Goal: Task Accomplishment & Management: Use online tool/utility

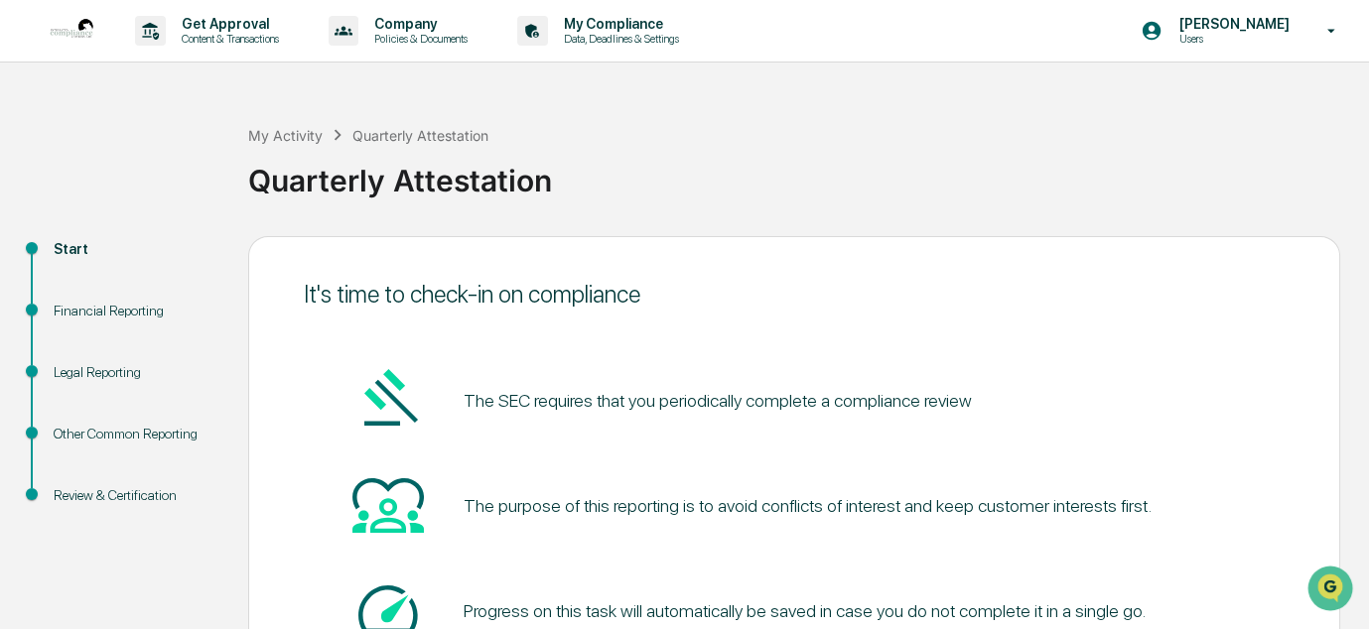
scroll to position [170, 0]
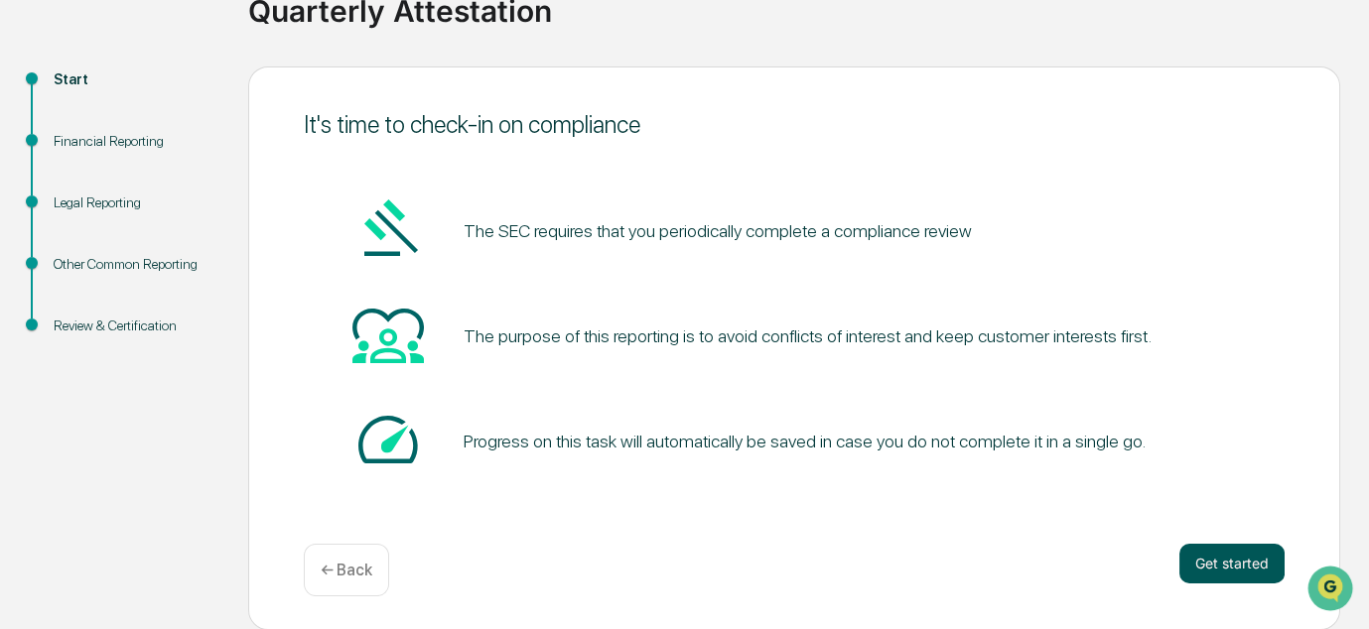
click at [1209, 568] on button "Get started" at bounding box center [1232, 564] width 105 height 40
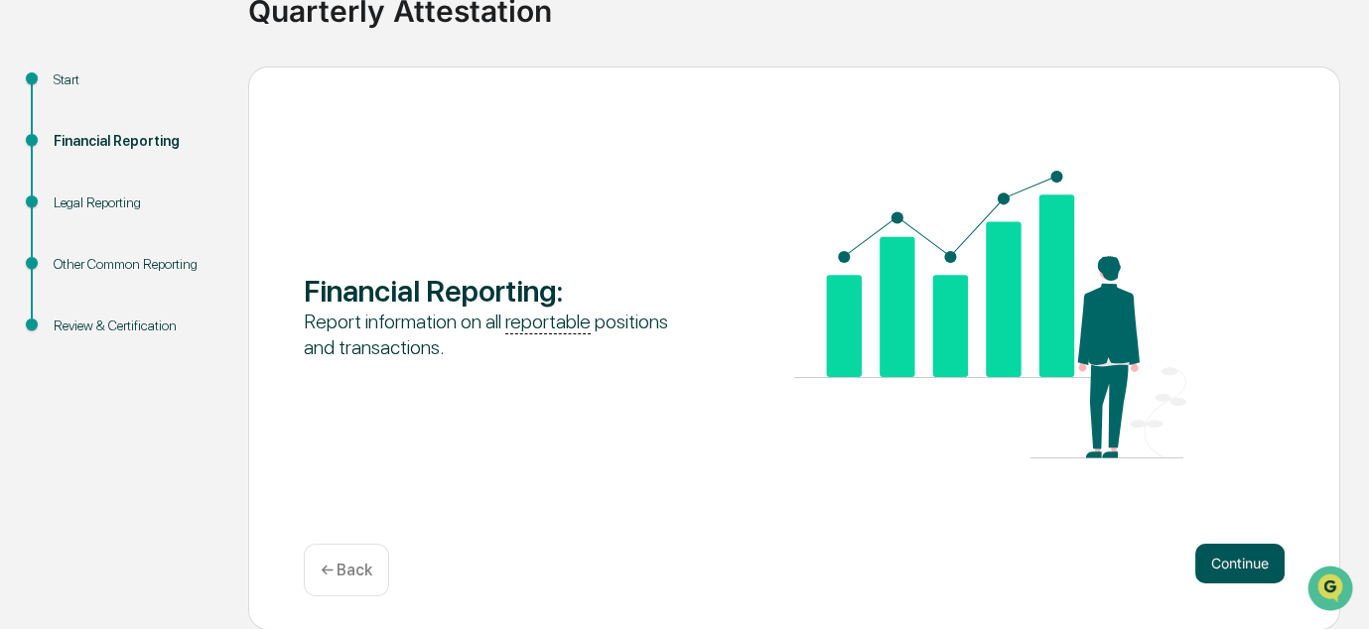
click at [1209, 568] on button "Continue" at bounding box center [1239, 564] width 89 height 40
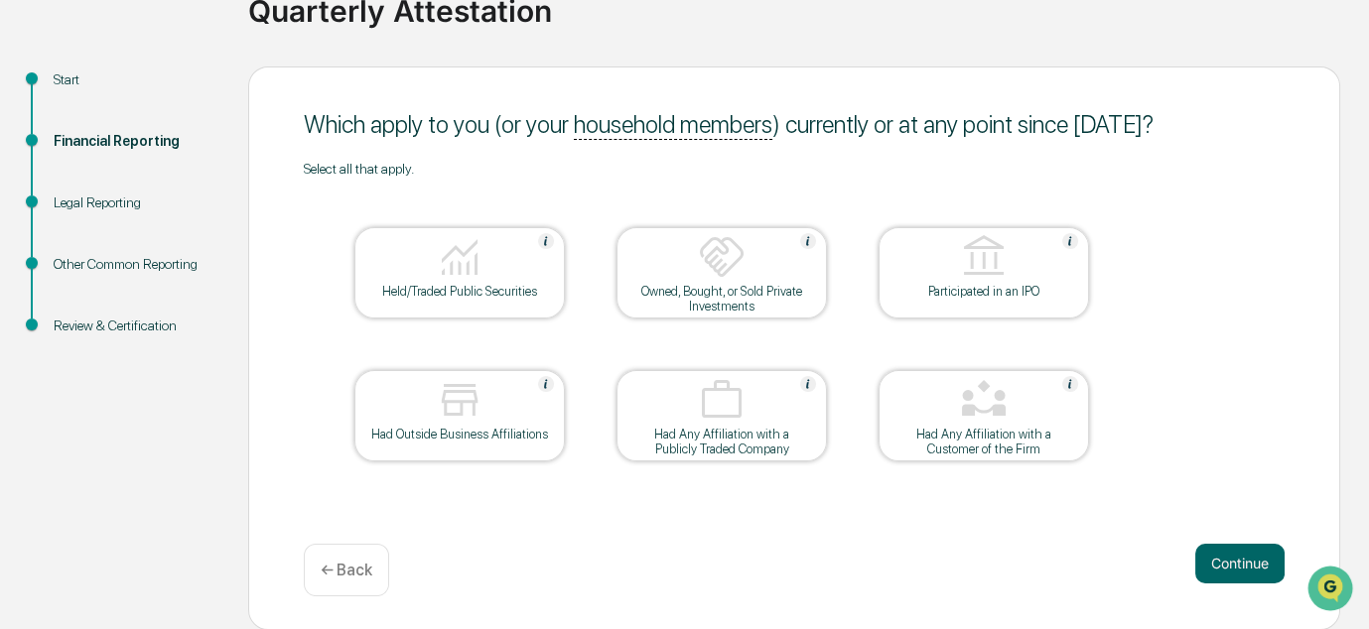
click at [975, 415] on img at bounding box center [984, 400] width 48 height 48
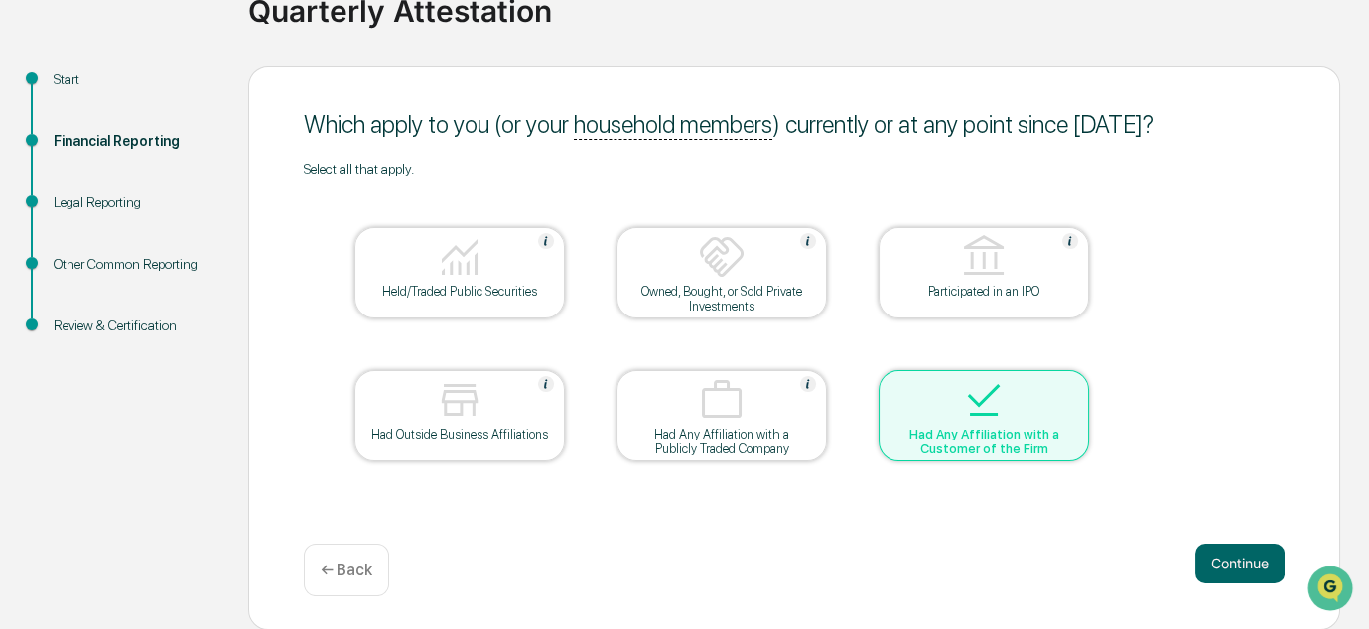
click at [975, 415] on img at bounding box center [984, 400] width 48 height 48
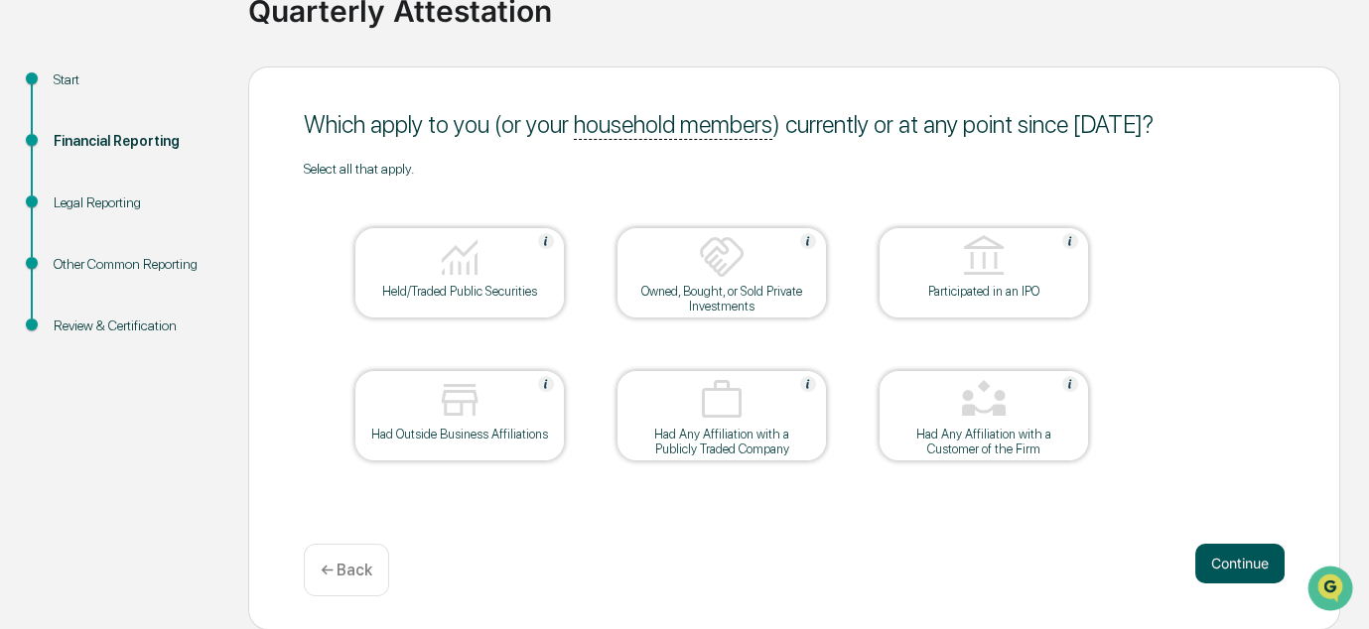
click at [1248, 569] on button "Continue" at bounding box center [1239, 564] width 89 height 40
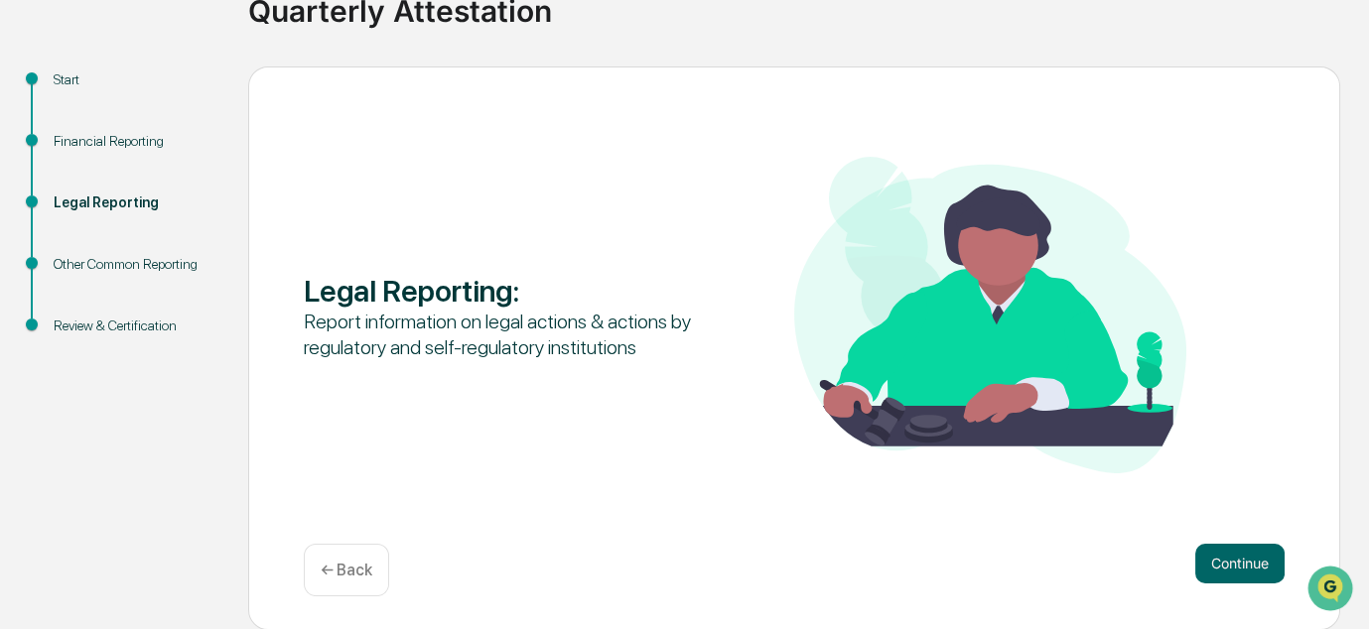
click at [1248, 569] on button "Continue" at bounding box center [1239, 564] width 89 height 40
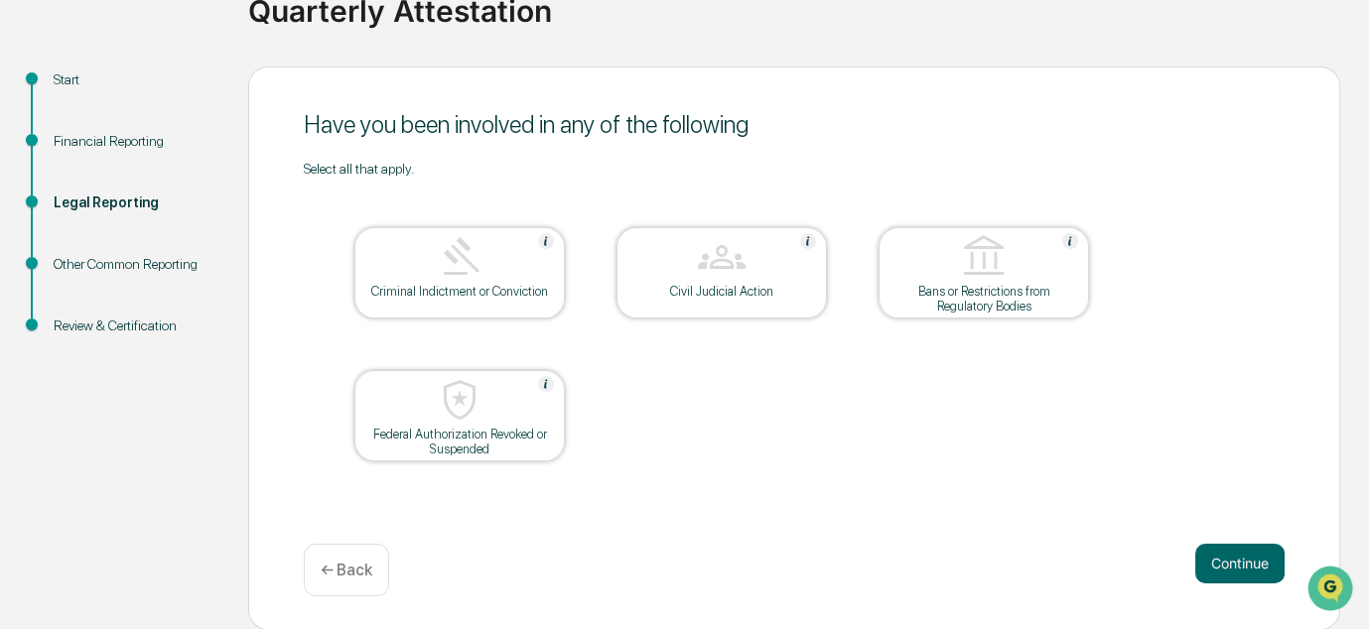
click at [1248, 569] on button "Continue" at bounding box center [1239, 564] width 89 height 40
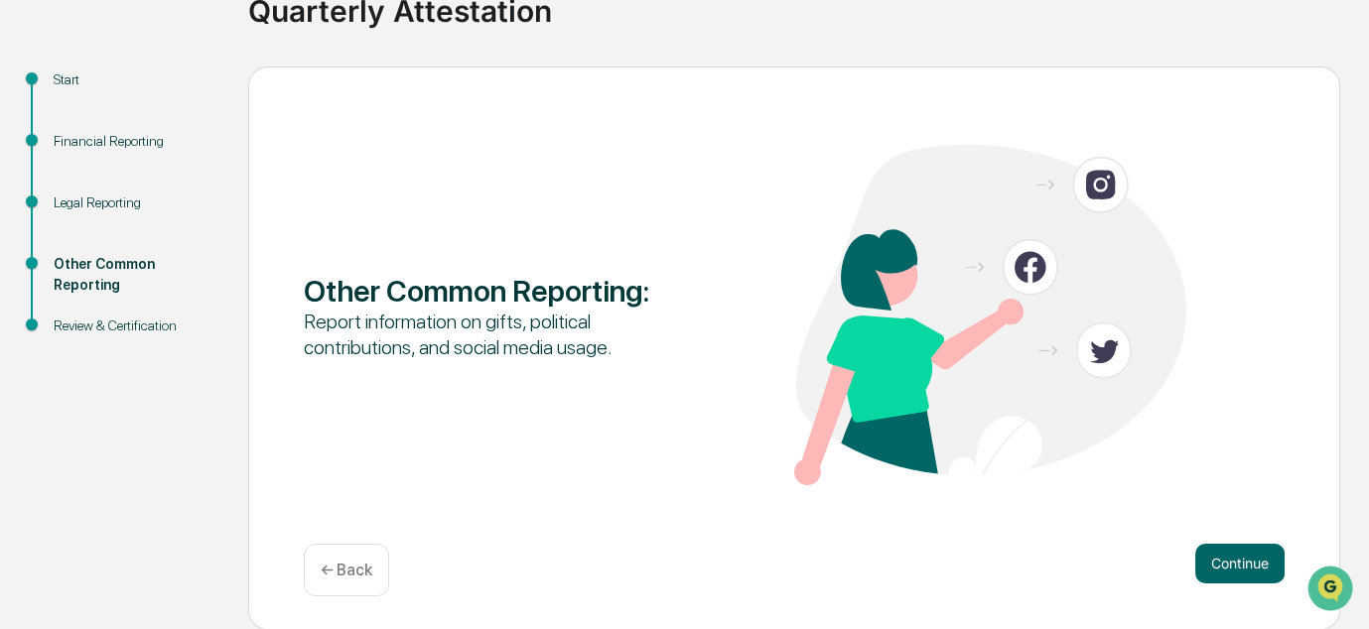
click at [1248, 569] on button "Continue" at bounding box center [1239, 564] width 89 height 40
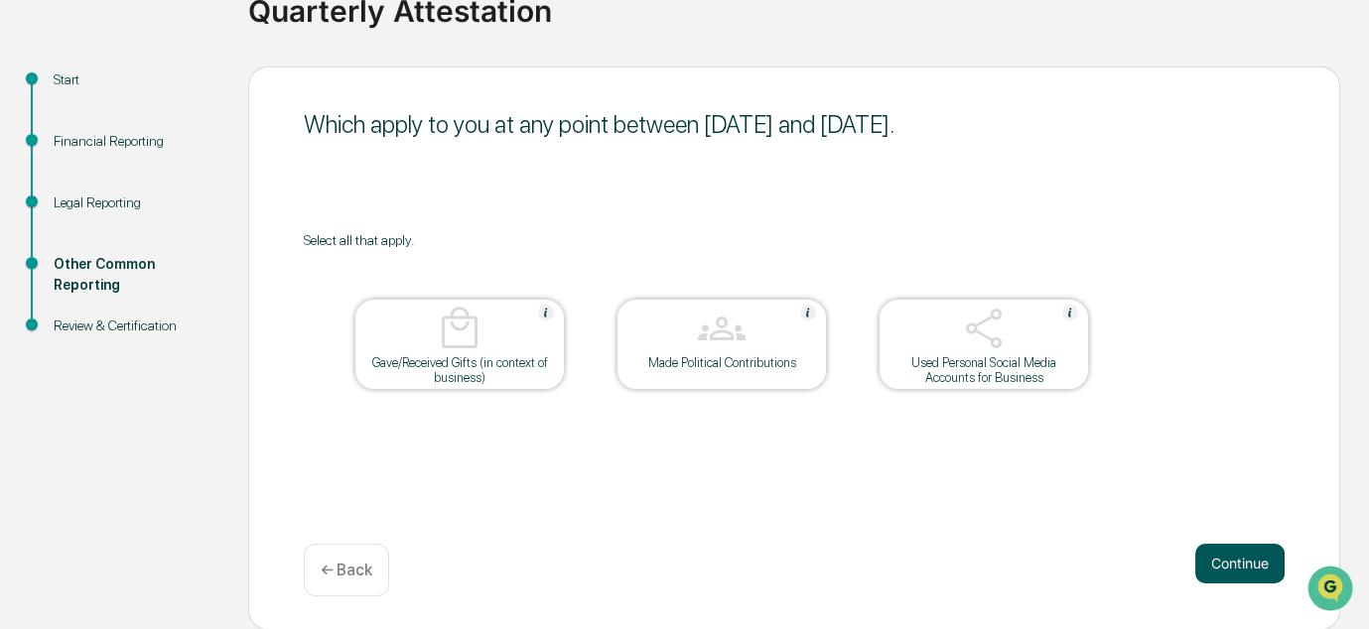
click at [1236, 558] on button "Continue" at bounding box center [1239, 564] width 89 height 40
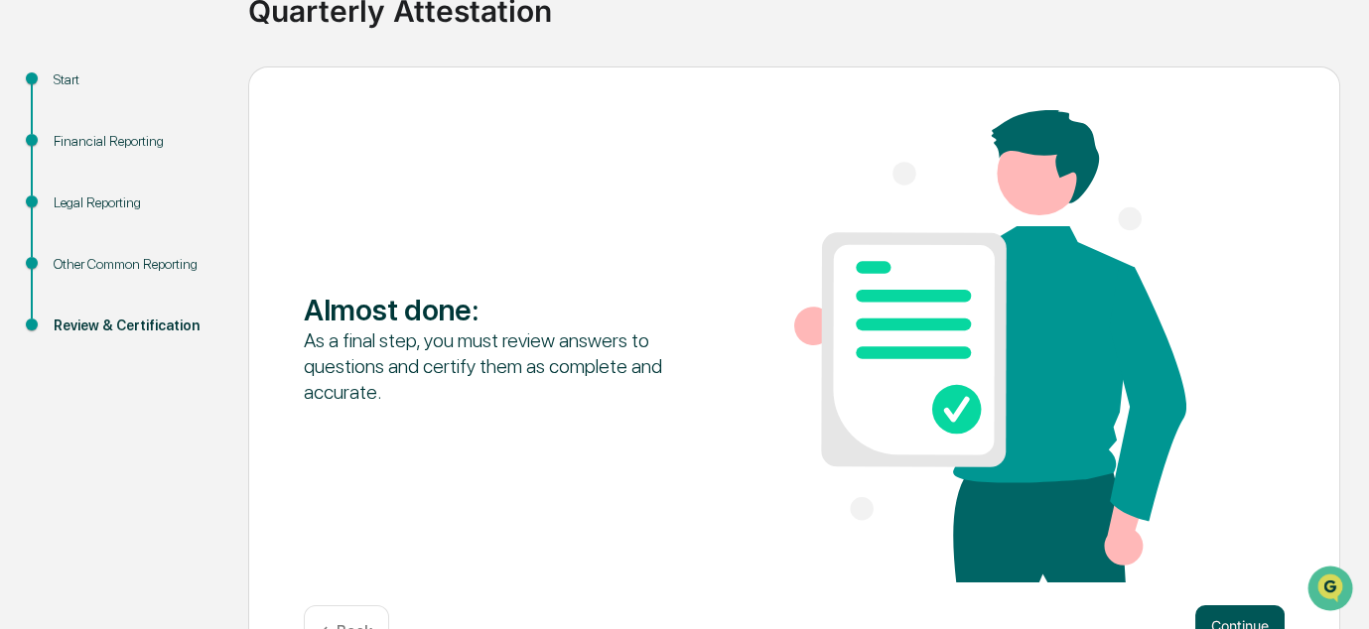
click at [1213, 628] on button "Continue" at bounding box center [1239, 626] width 89 height 40
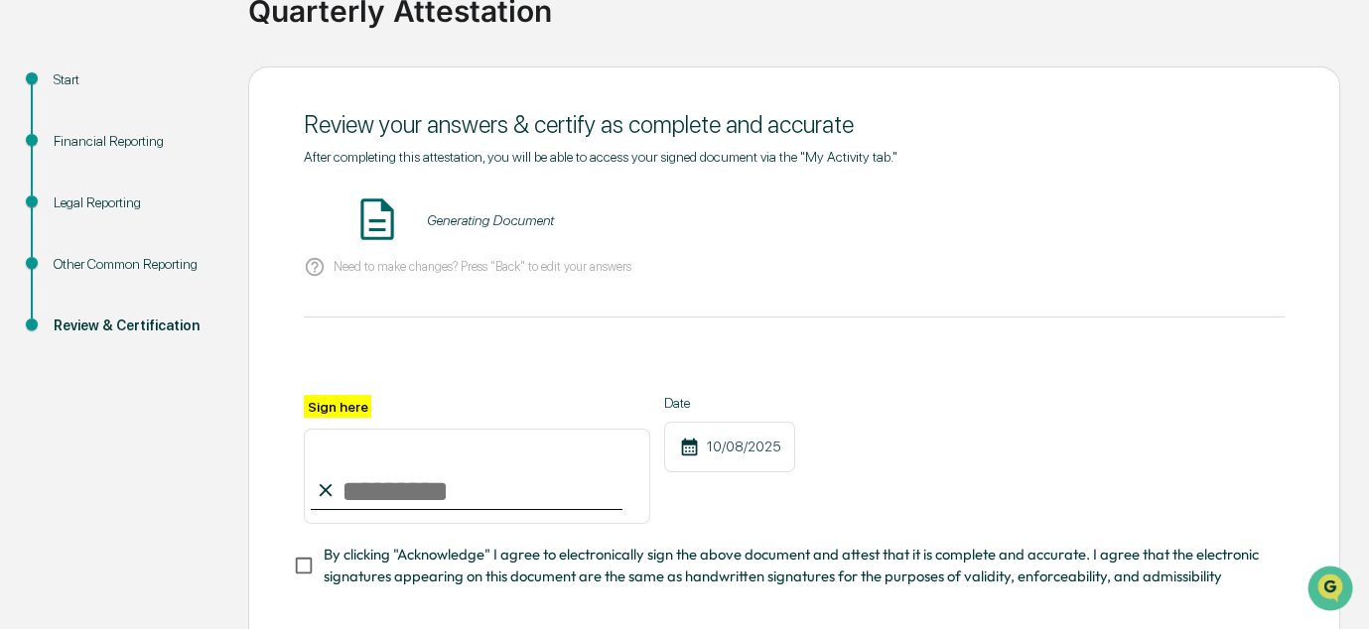
scroll to position [271, 0]
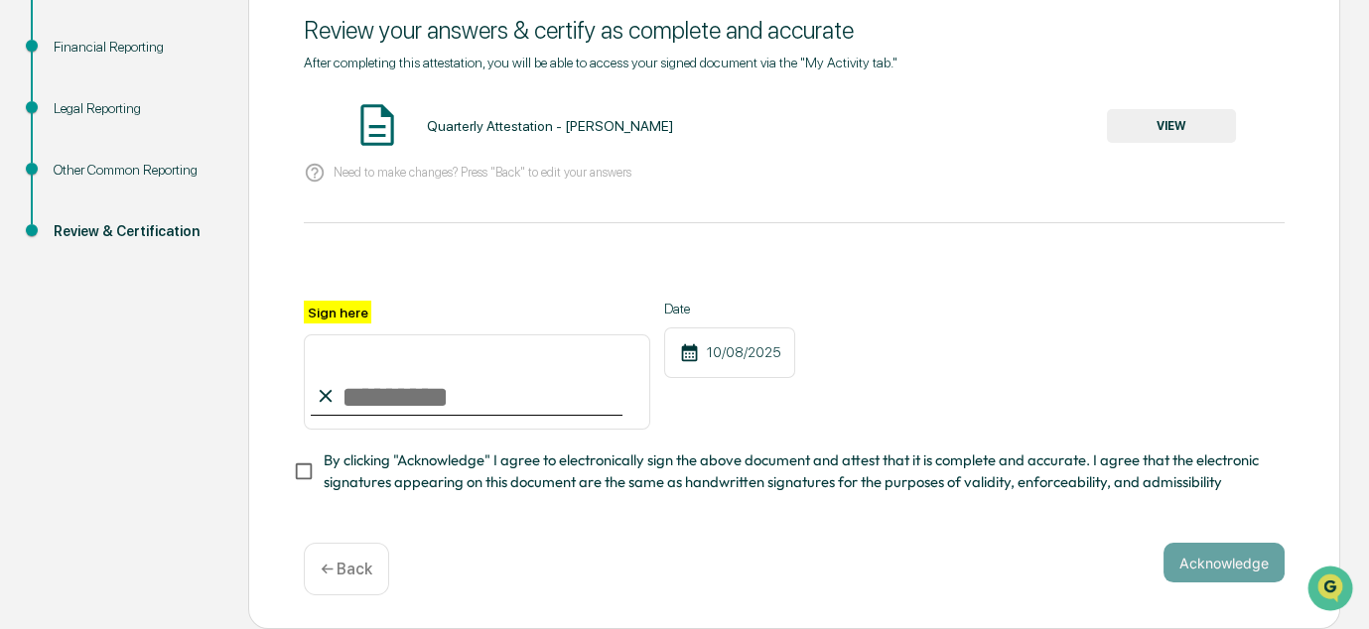
click at [324, 306] on label "Sign here" at bounding box center [338, 312] width 68 height 23
click at [324, 335] on input "Sign here" at bounding box center [477, 382] width 347 height 95
click at [369, 420] on input "Sign here" at bounding box center [477, 382] width 347 height 95
type input "*"
type input "**********"
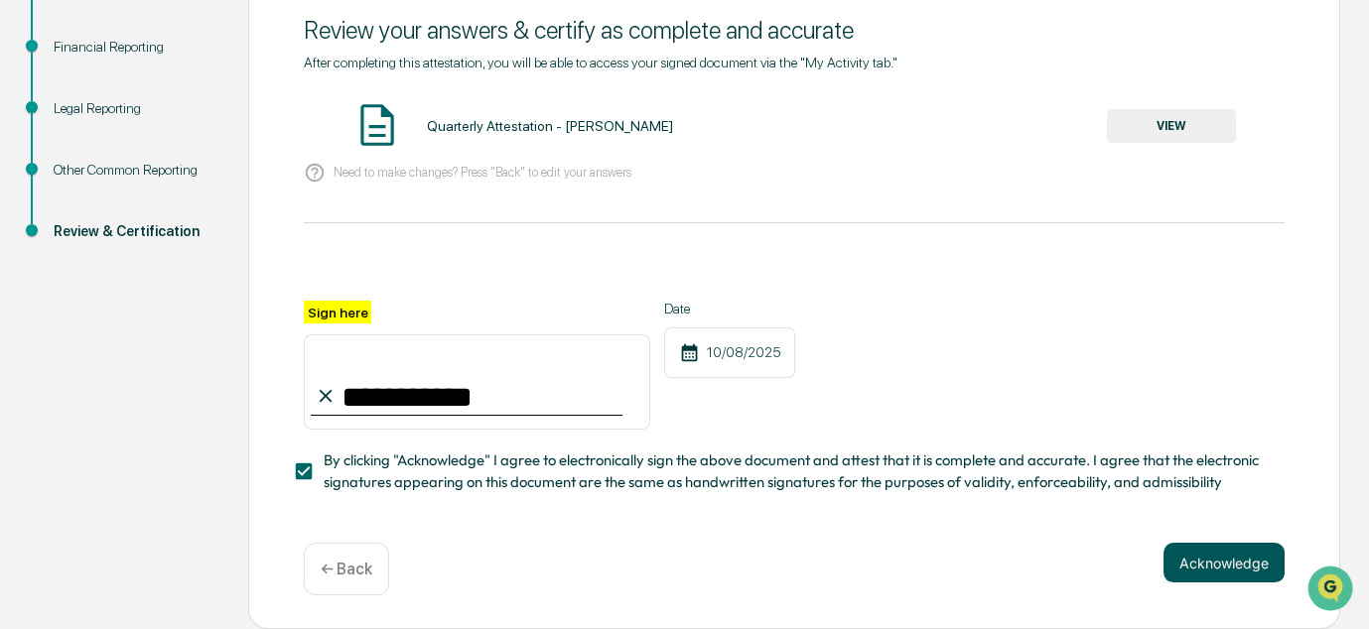
click at [1206, 570] on button "Acknowledge" at bounding box center [1224, 563] width 121 height 40
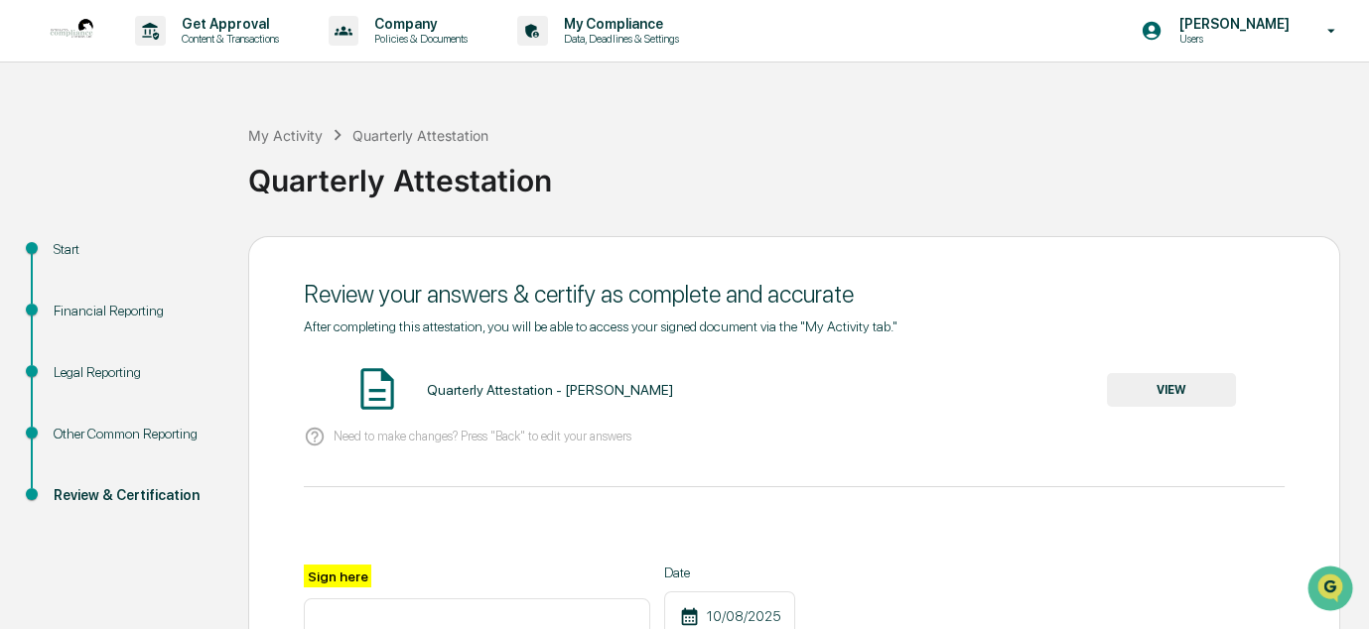
scroll to position [296, 0]
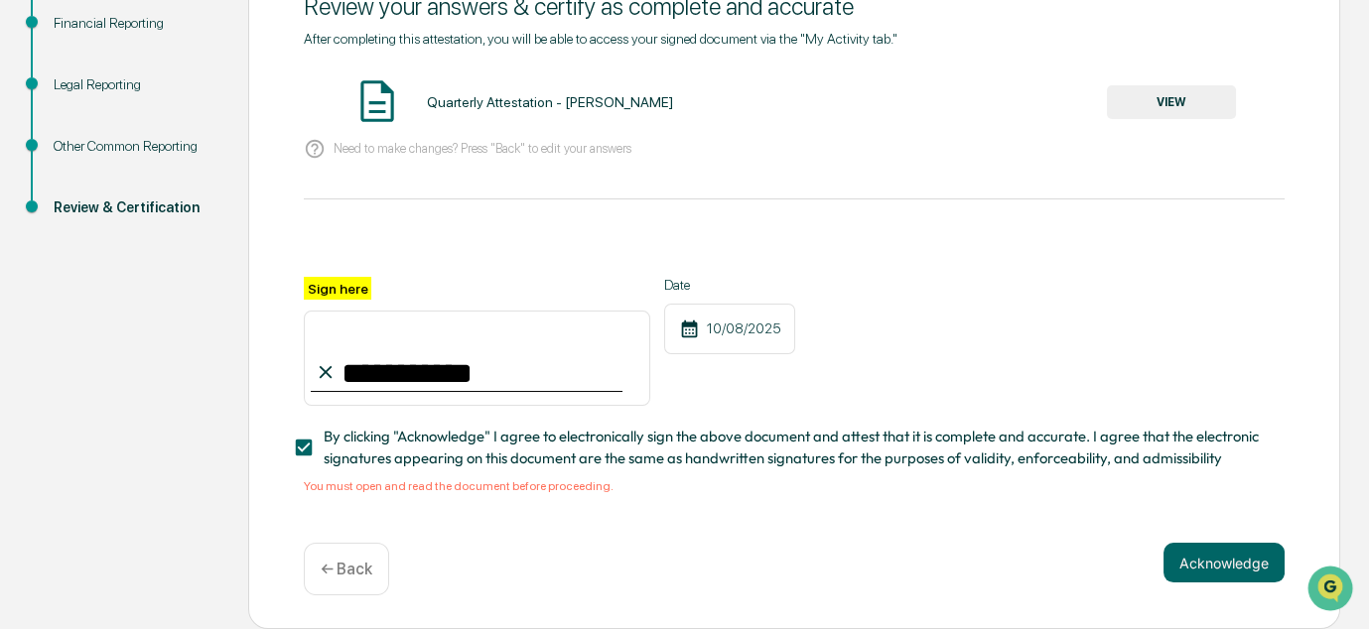
click at [1184, 88] on button "VIEW" at bounding box center [1171, 102] width 129 height 34
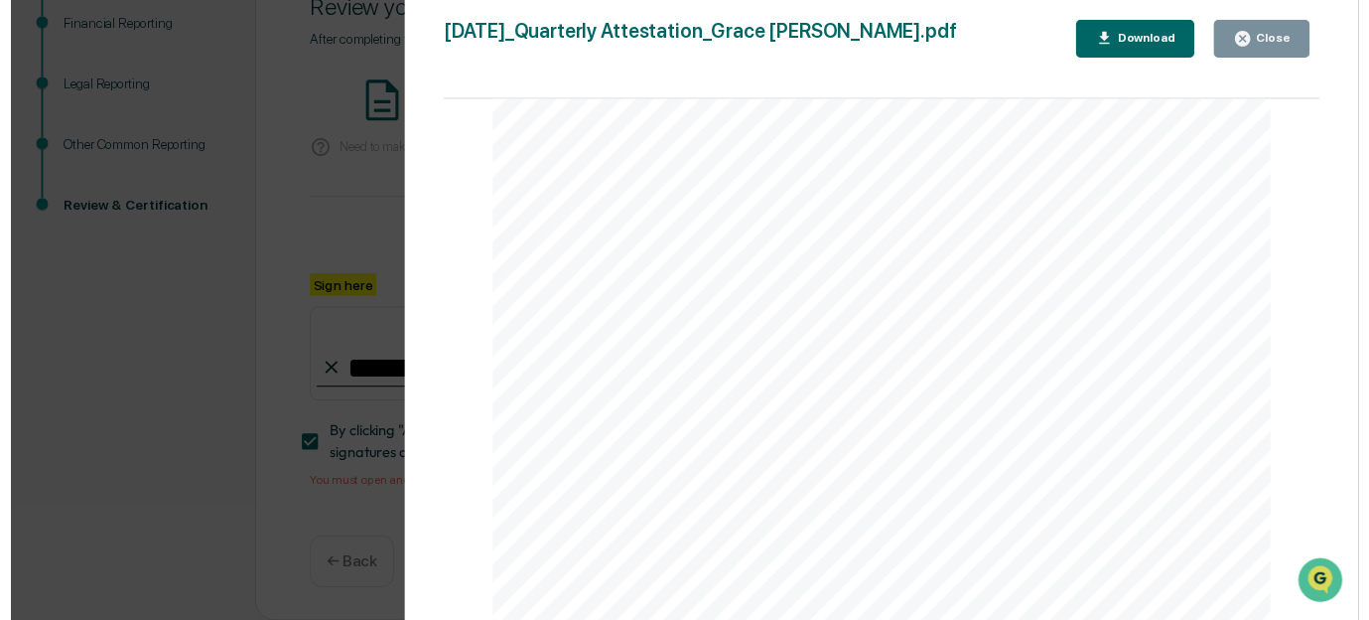
scroll to position [4186, 0]
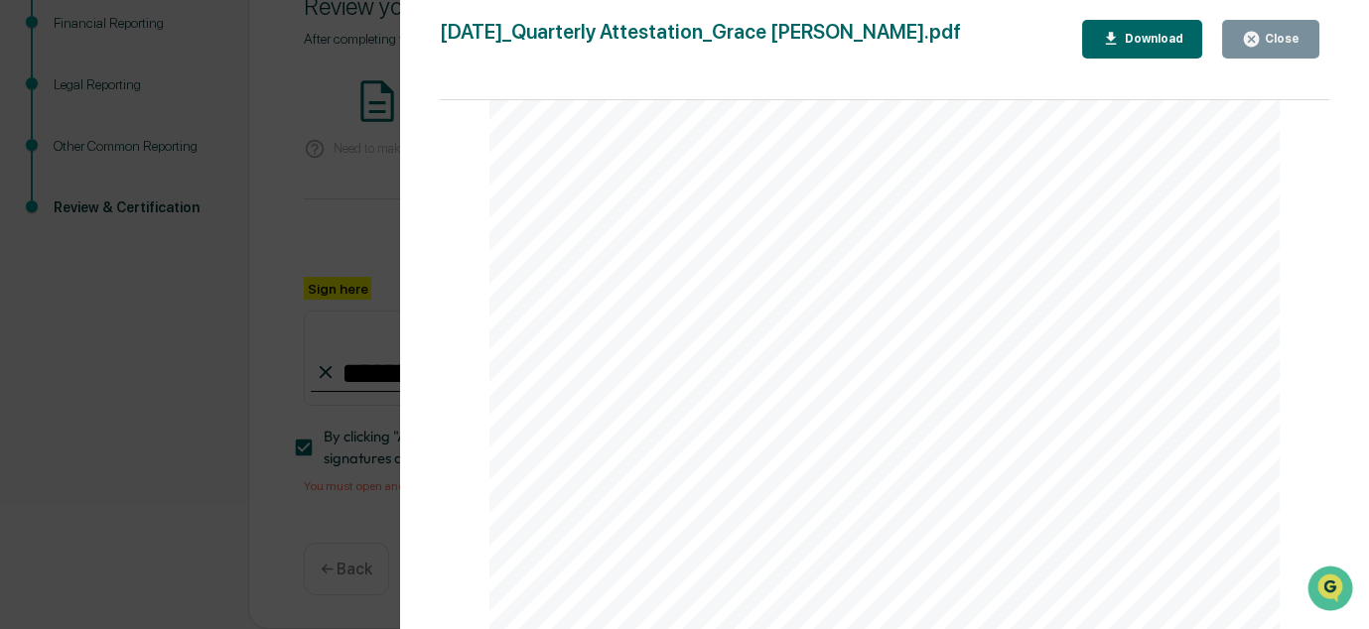
click at [1272, 37] on div "Close" at bounding box center [1280, 39] width 39 height 14
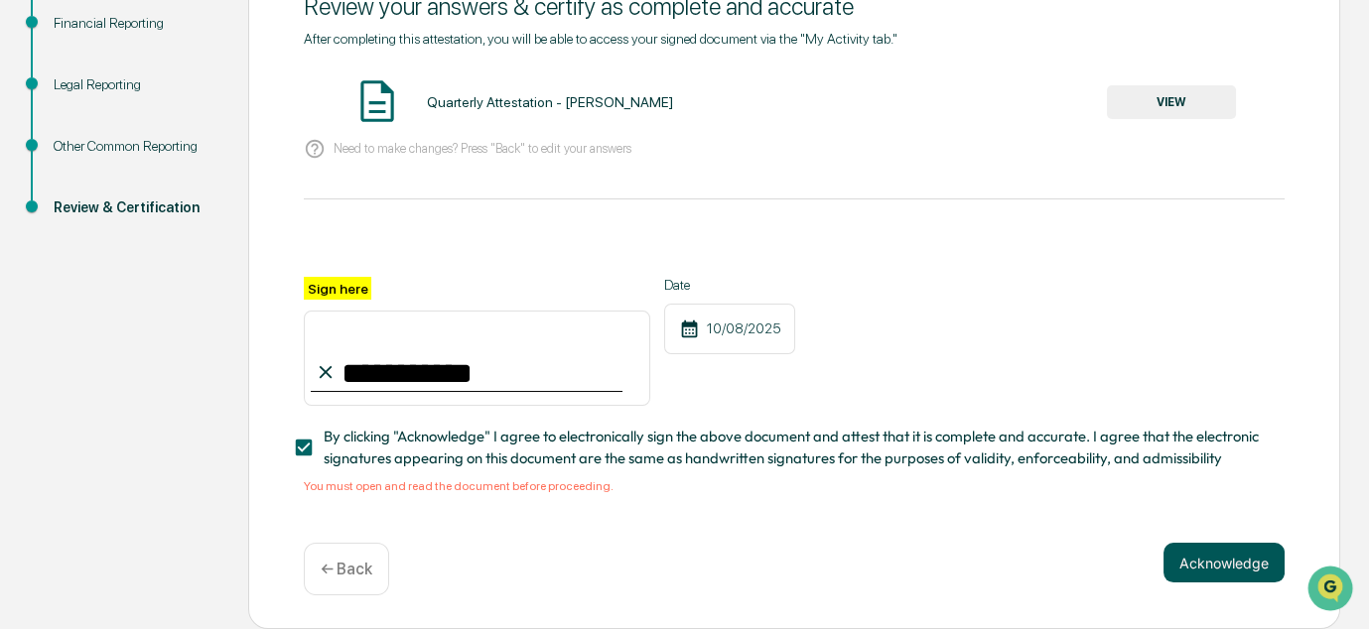
click at [1261, 569] on button "Acknowledge" at bounding box center [1224, 563] width 121 height 40
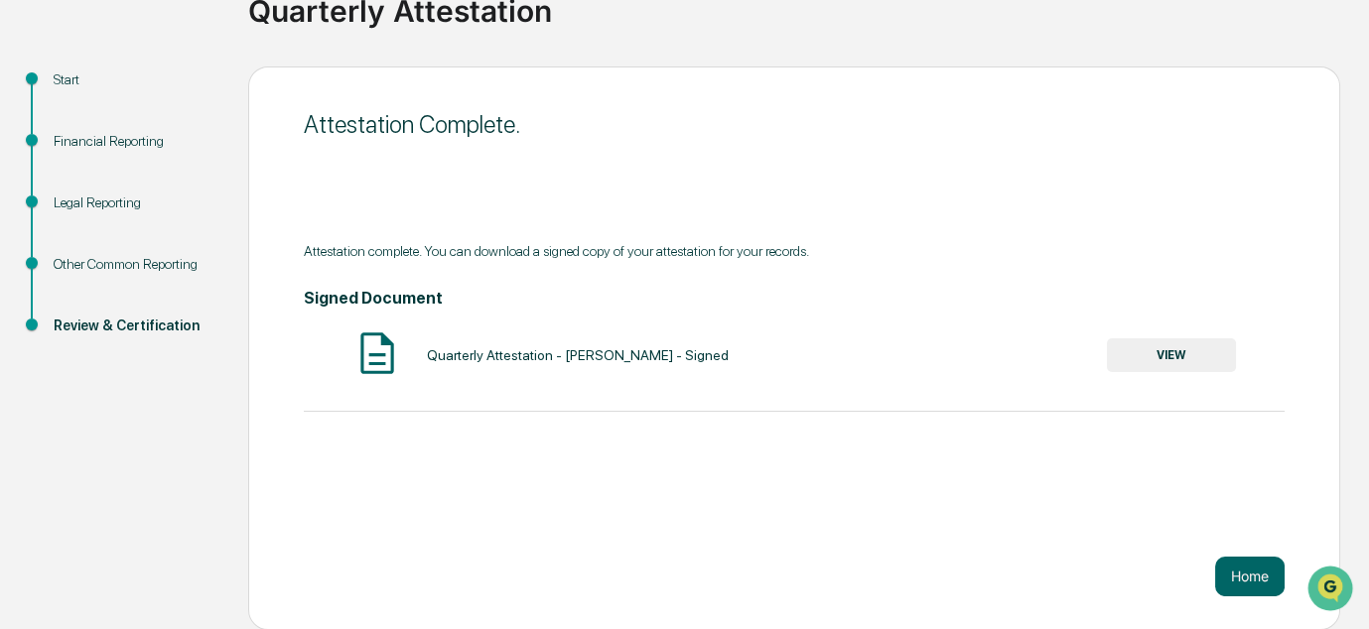
scroll to position [0, 0]
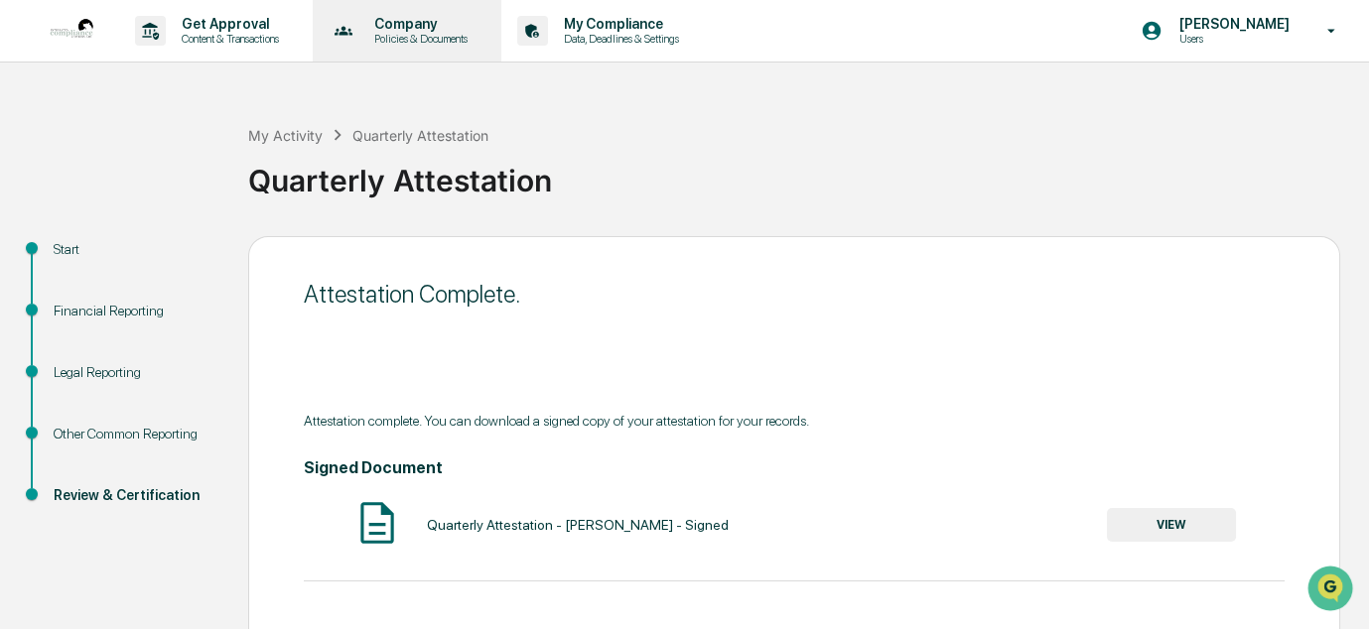
click at [425, 29] on p "Company" at bounding box center [417, 24] width 119 height 16
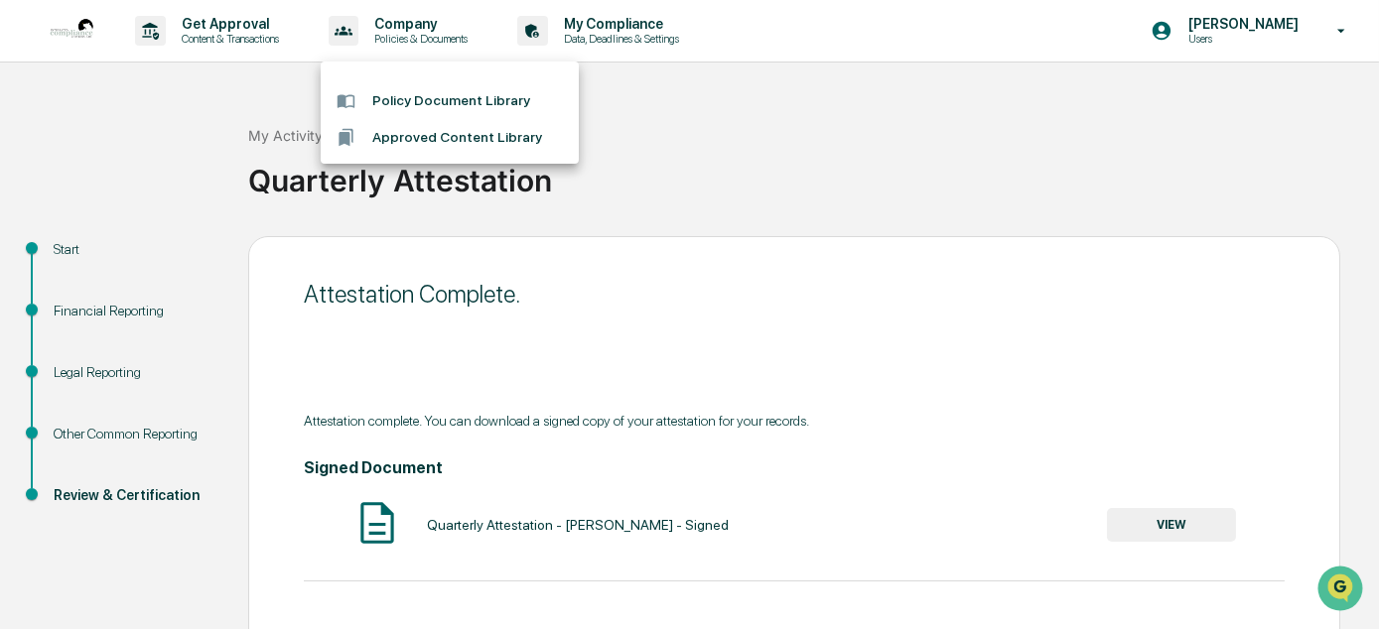
click at [1249, 40] on div at bounding box center [689, 314] width 1379 height 629
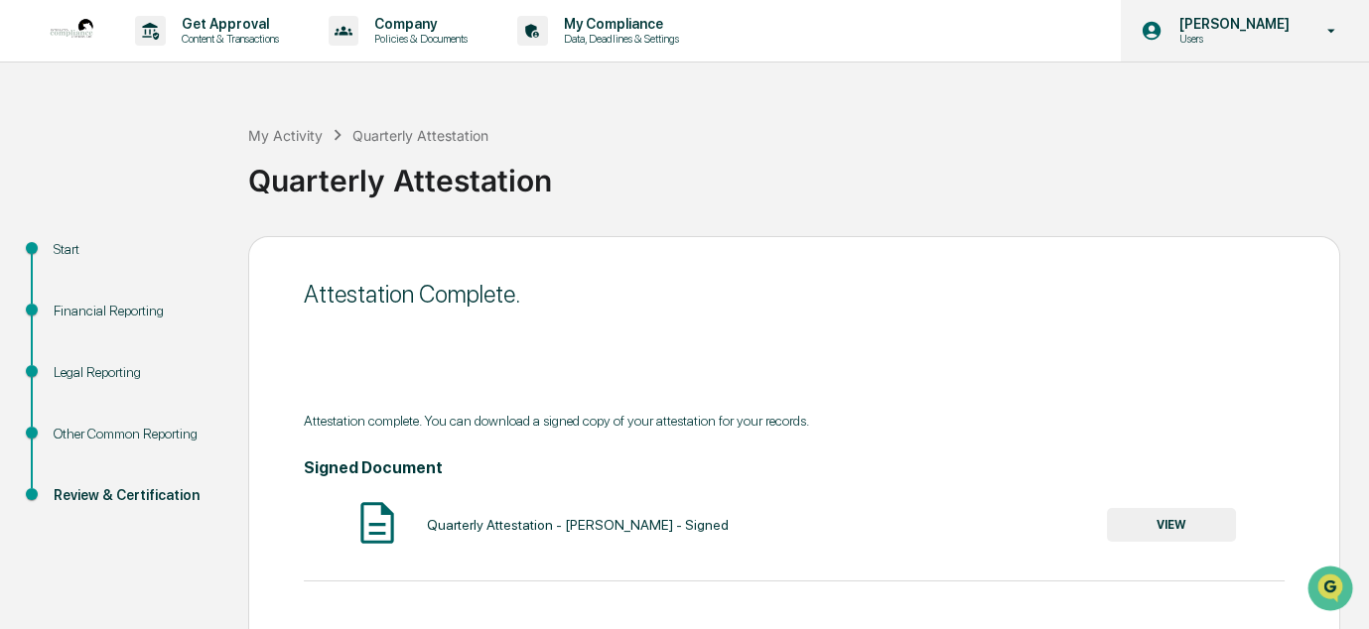
click at [1332, 33] on icon at bounding box center [1332, 31] width 35 height 19
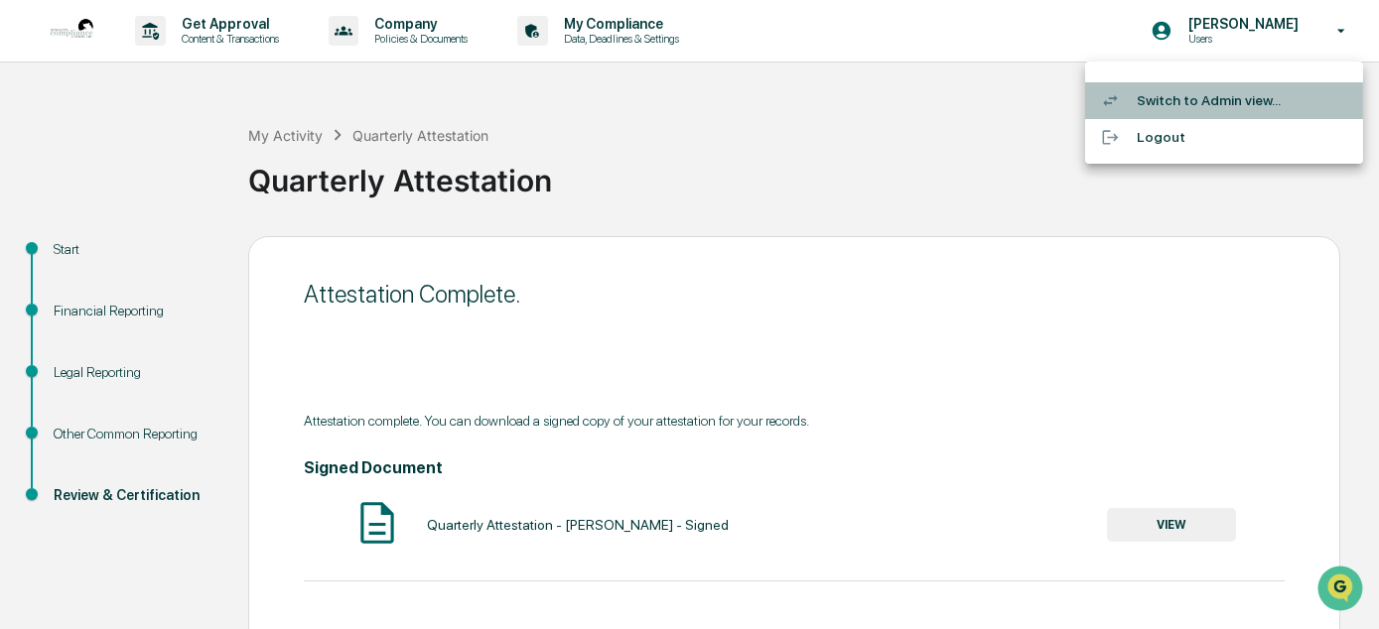
click at [1179, 89] on li "Switch to Admin view..." at bounding box center [1224, 100] width 278 height 37
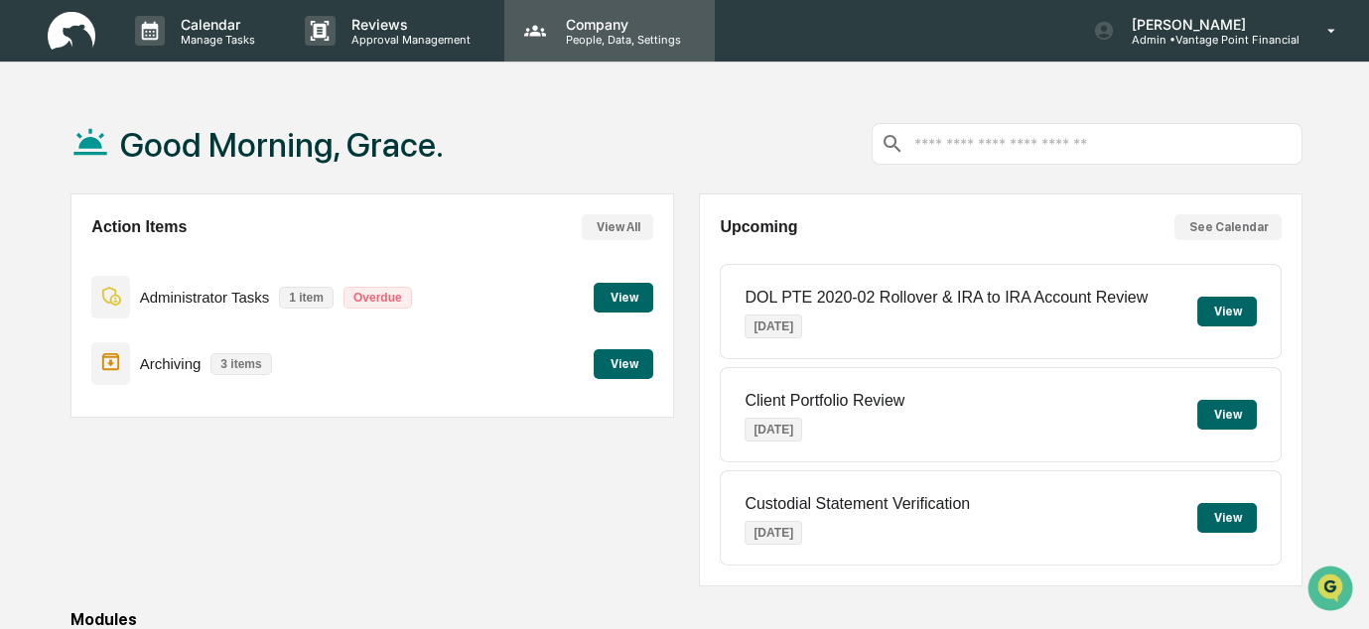
click at [592, 33] on p "People, Data, Settings" at bounding box center [620, 40] width 141 height 14
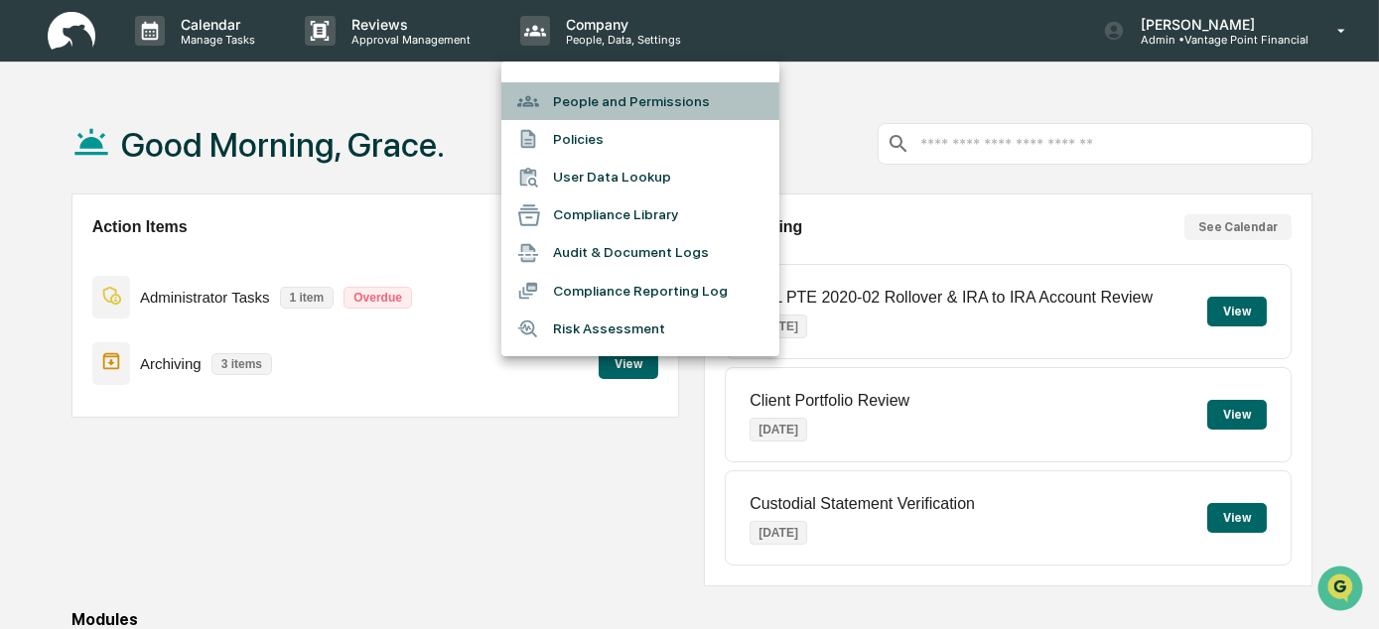
click at [583, 110] on li "People and Permissions" at bounding box center [640, 101] width 278 height 38
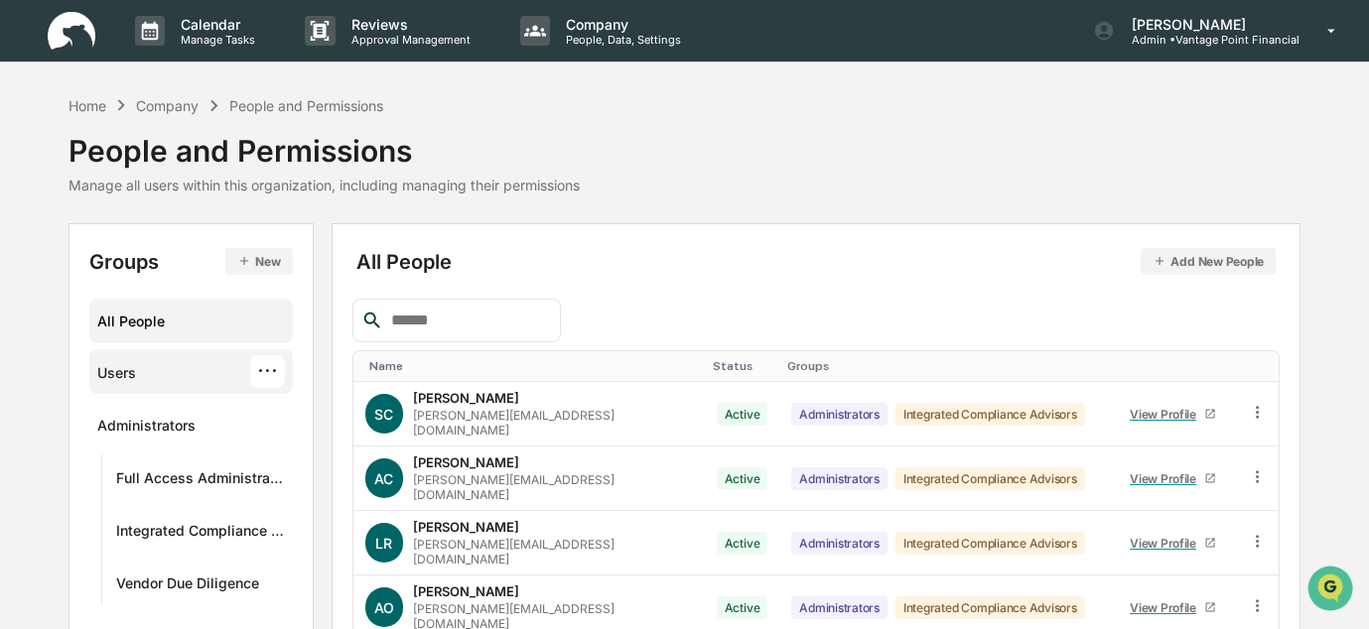
click at [131, 374] on div "Users" at bounding box center [116, 376] width 39 height 24
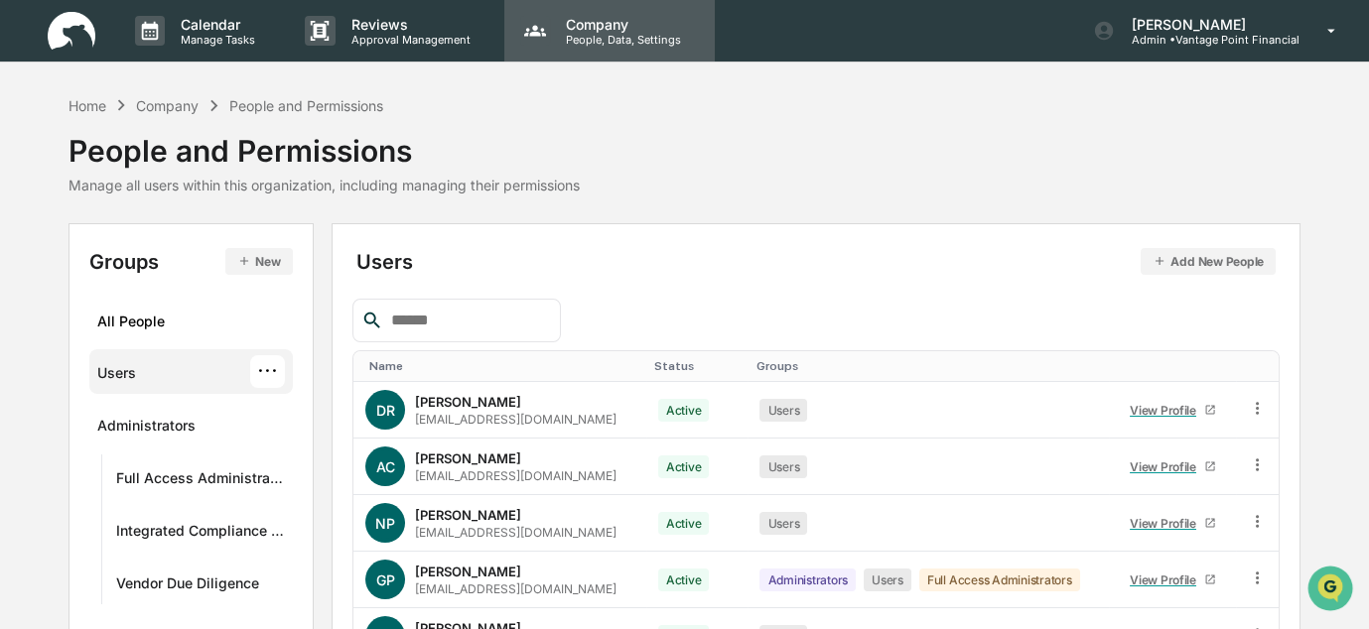
click at [568, 47] on div "Company People, Data, Settings" at bounding box center [609, 31] width 210 height 62
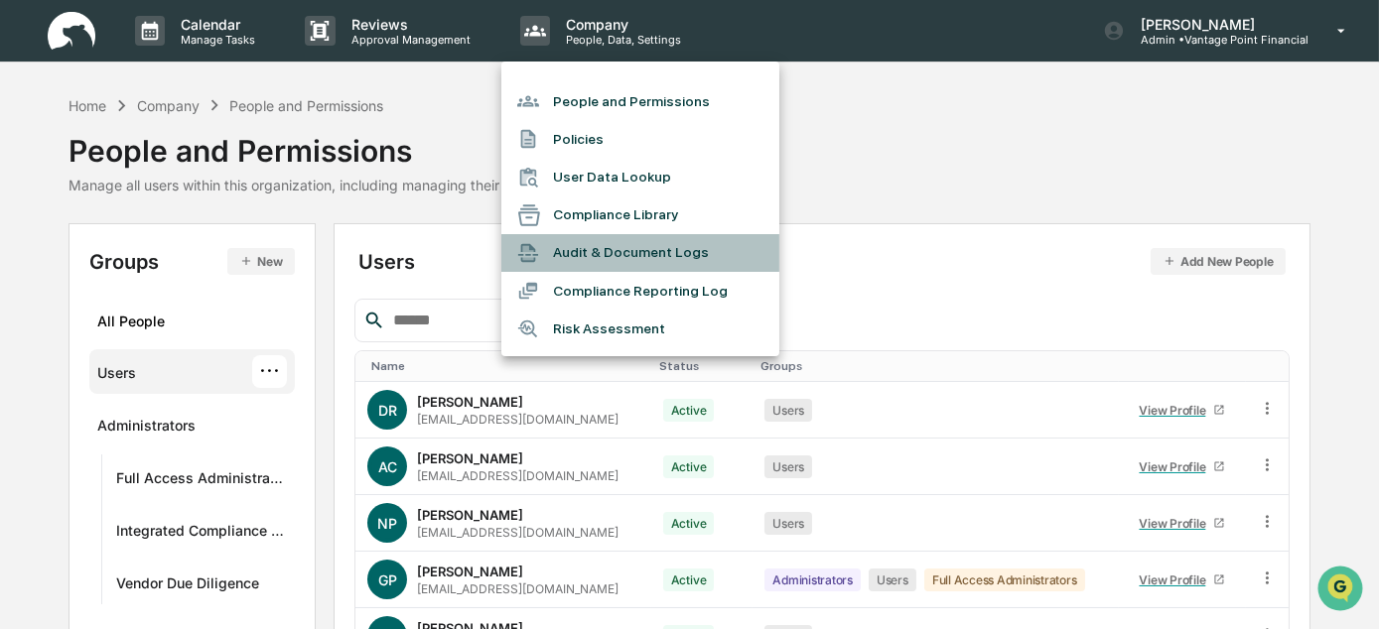
click at [622, 259] on li "Audit & Document Logs" at bounding box center [640, 253] width 278 height 38
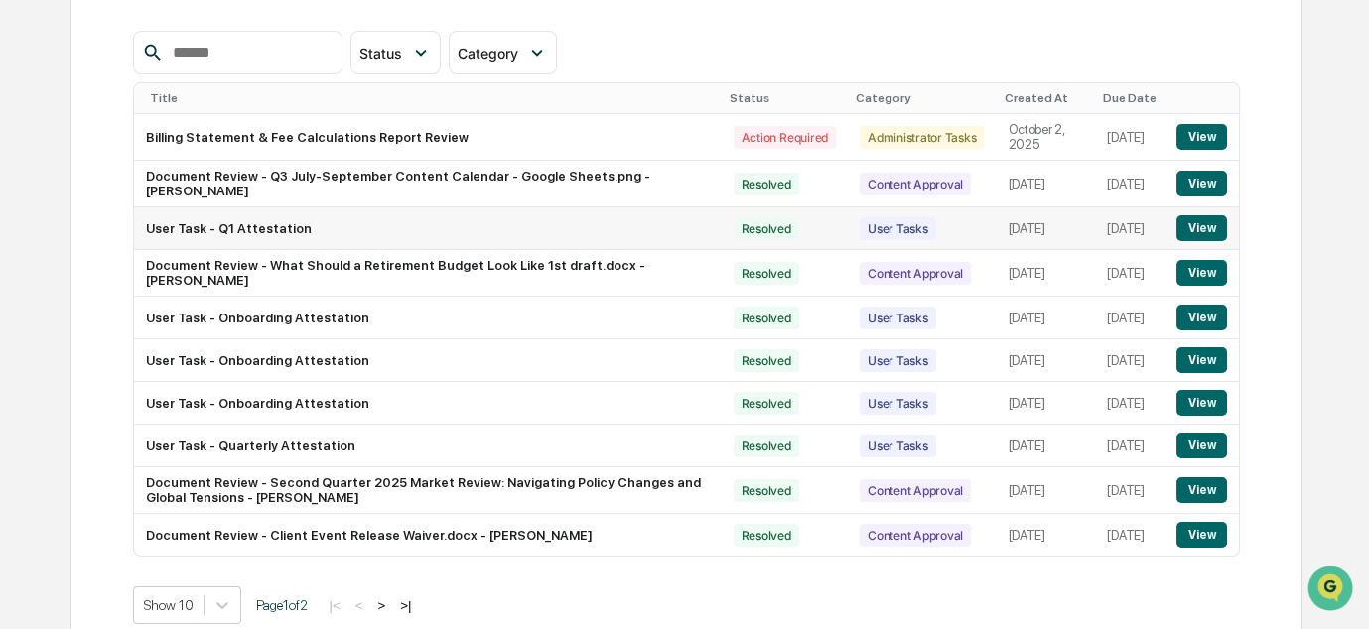
scroll to position [296, 0]
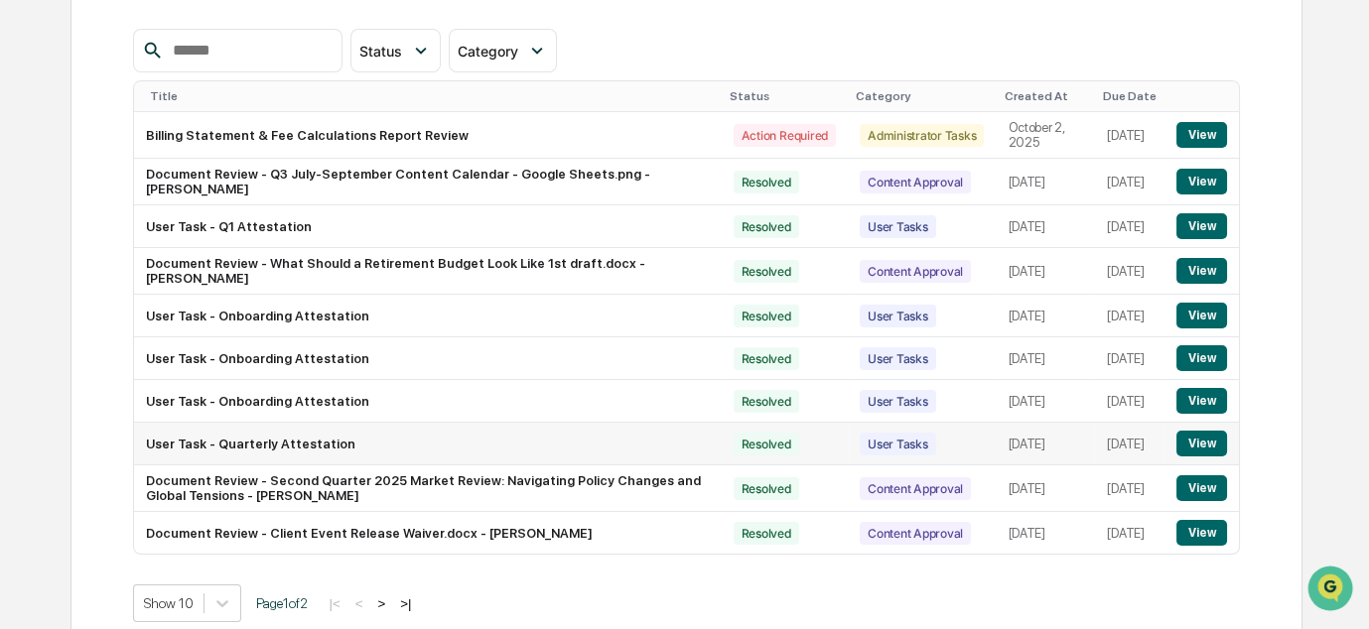
click at [1192, 443] on button "View" at bounding box center [1202, 444] width 51 height 26
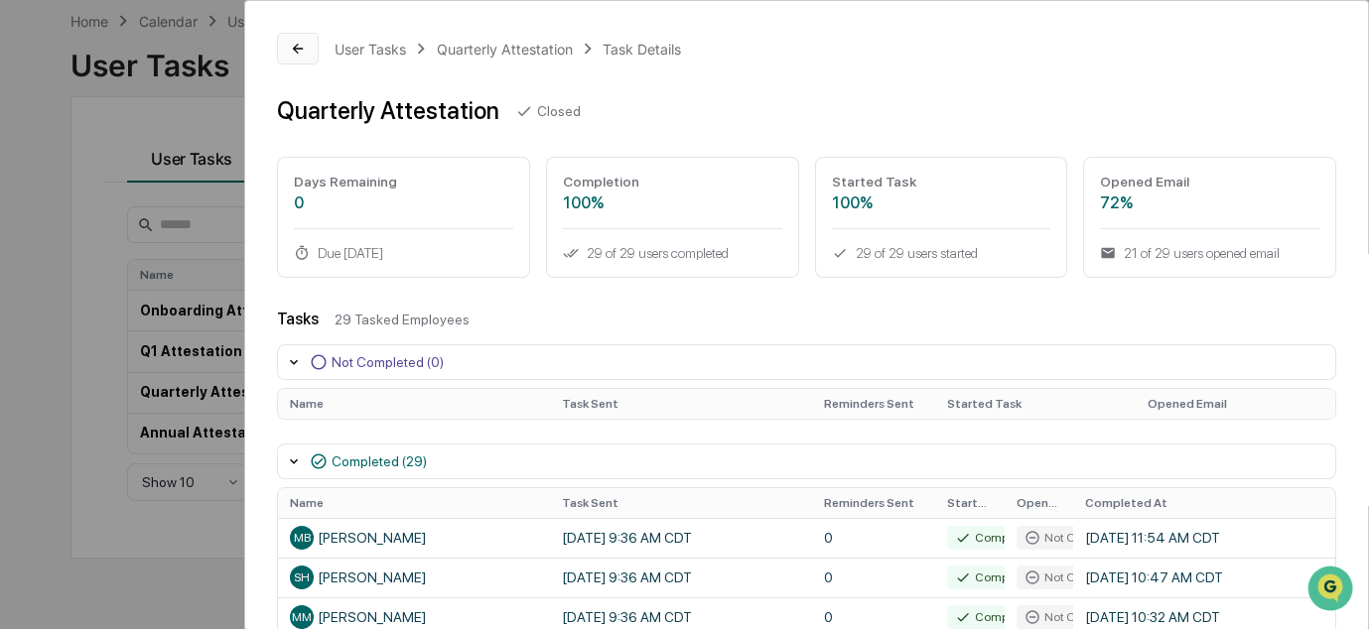
click at [297, 46] on icon at bounding box center [298, 49] width 16 height 16
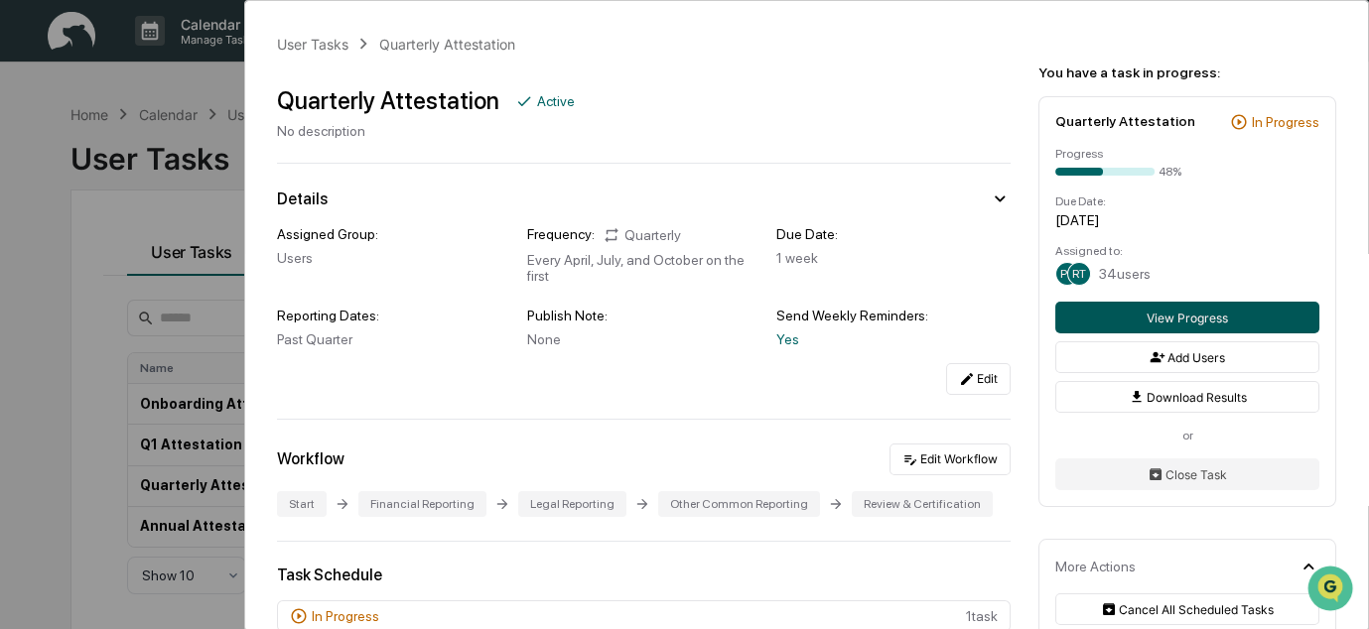
click at [1167, 317] on button "View Progress" at bounding box center [1187, 318] width 264 height 32
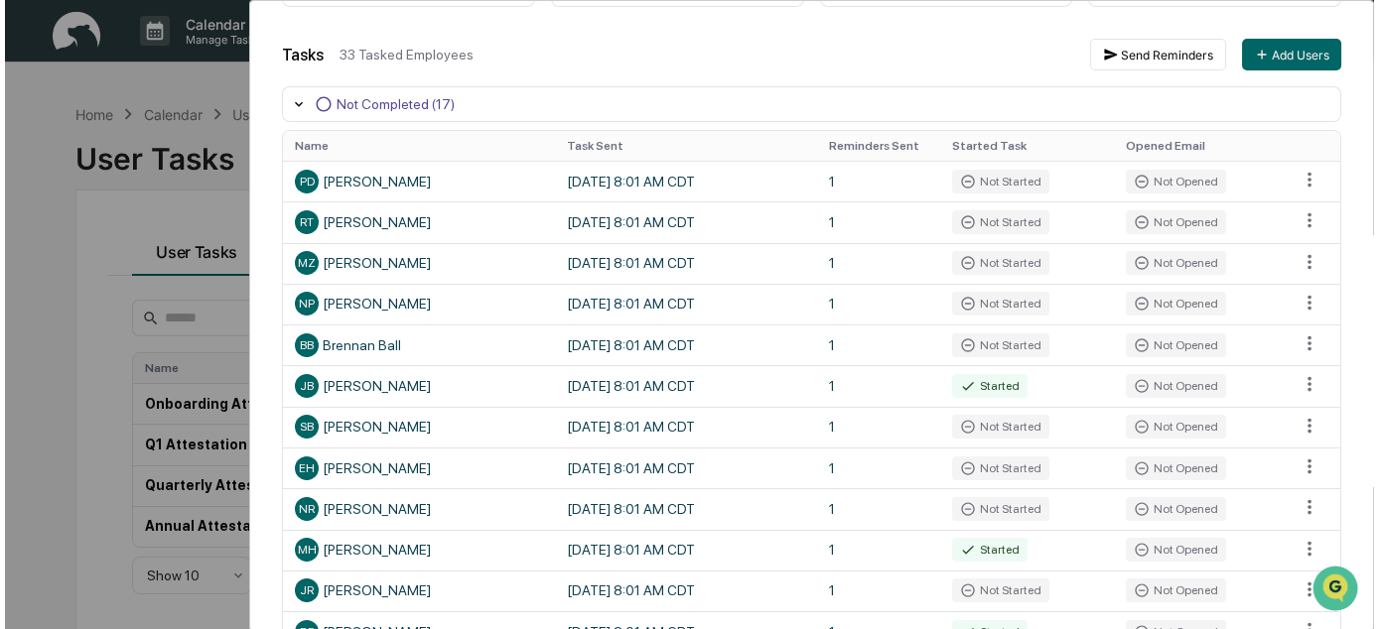
scroll to position [269, 0]
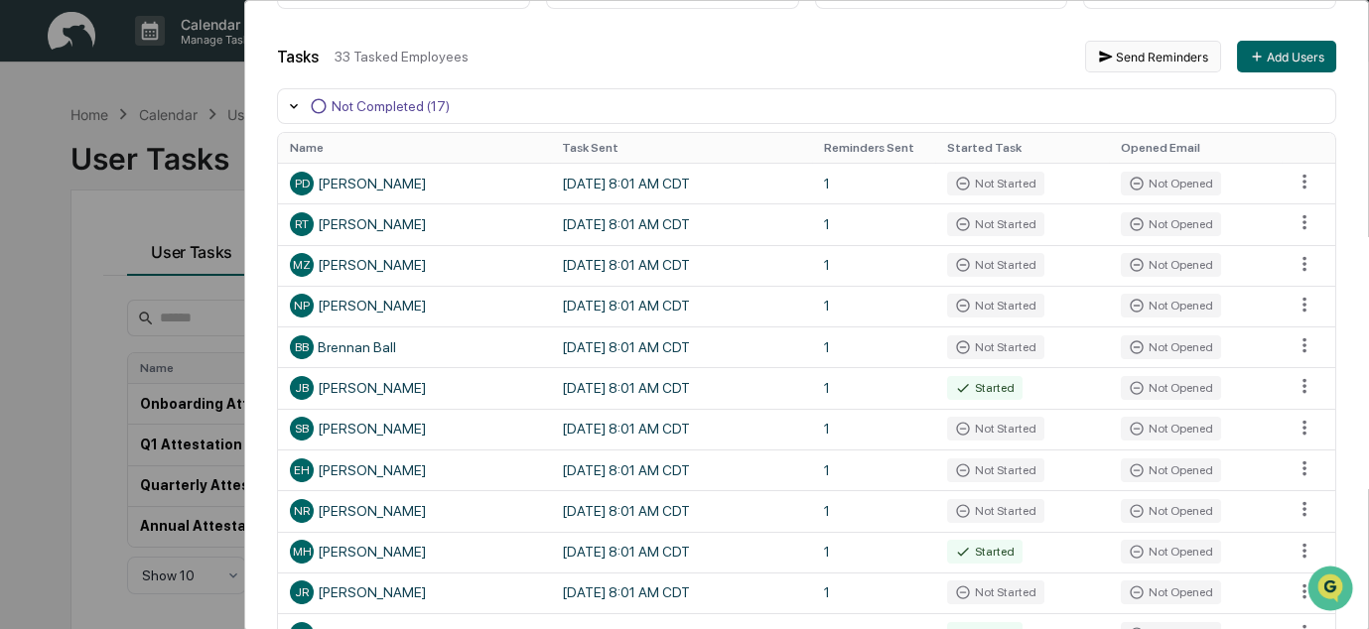
click at [1125, 63] on button "Send Reminders" at bounding box center [1153, 57] width 136 height 32
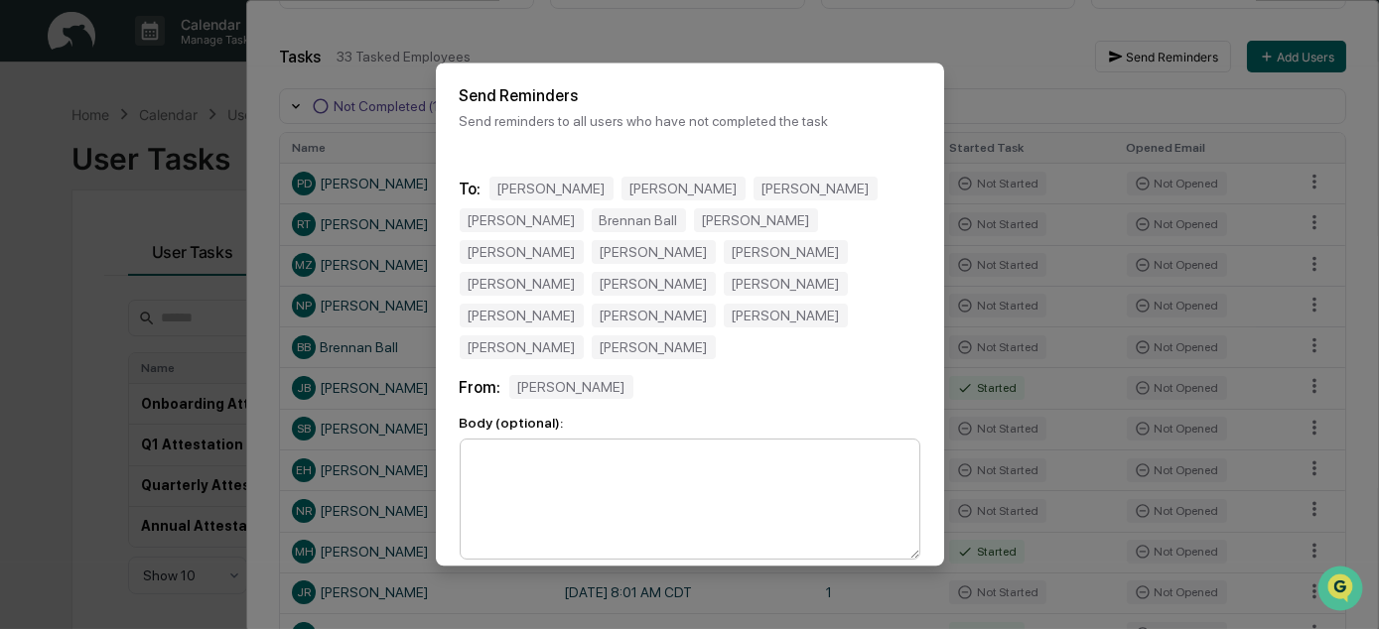
click at [690, 525] on textarea at bounding box center [690, 499] width 461 height 121
type textarea "*"
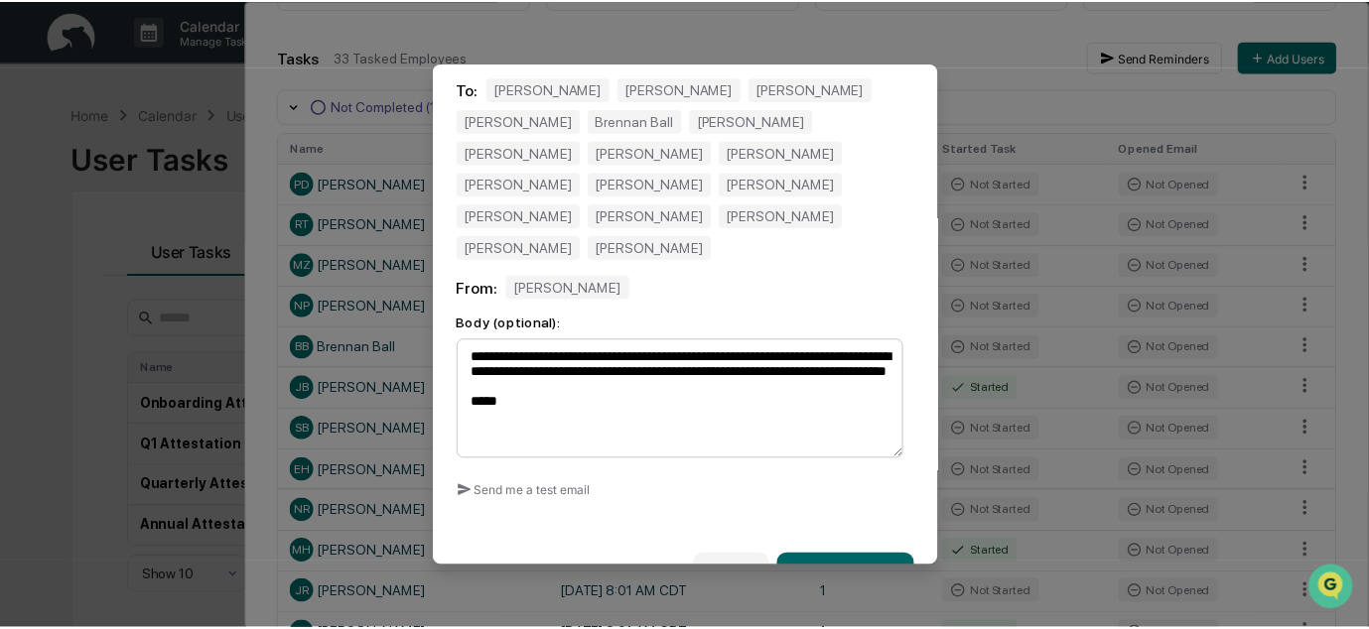
scroll to position [135, 0]
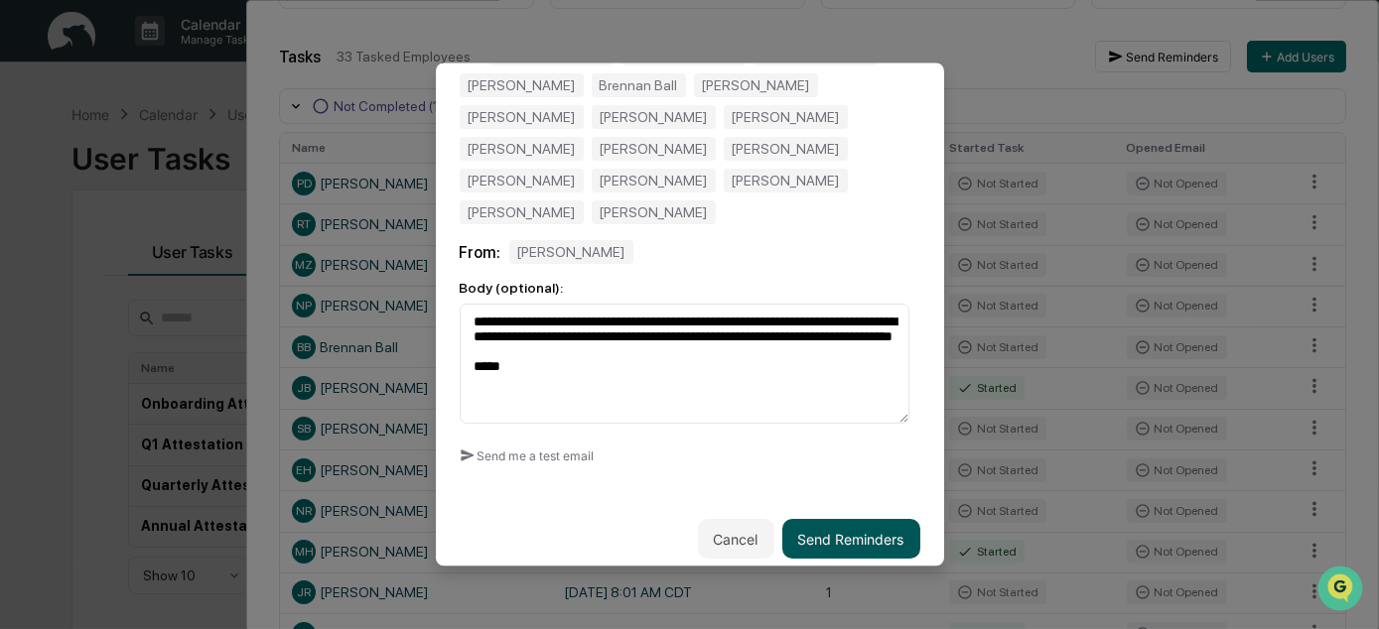
type textarea "**********"
click at [875, 524] on button "Send Reminders" at bounding box center [851, 540] width 138 height 40
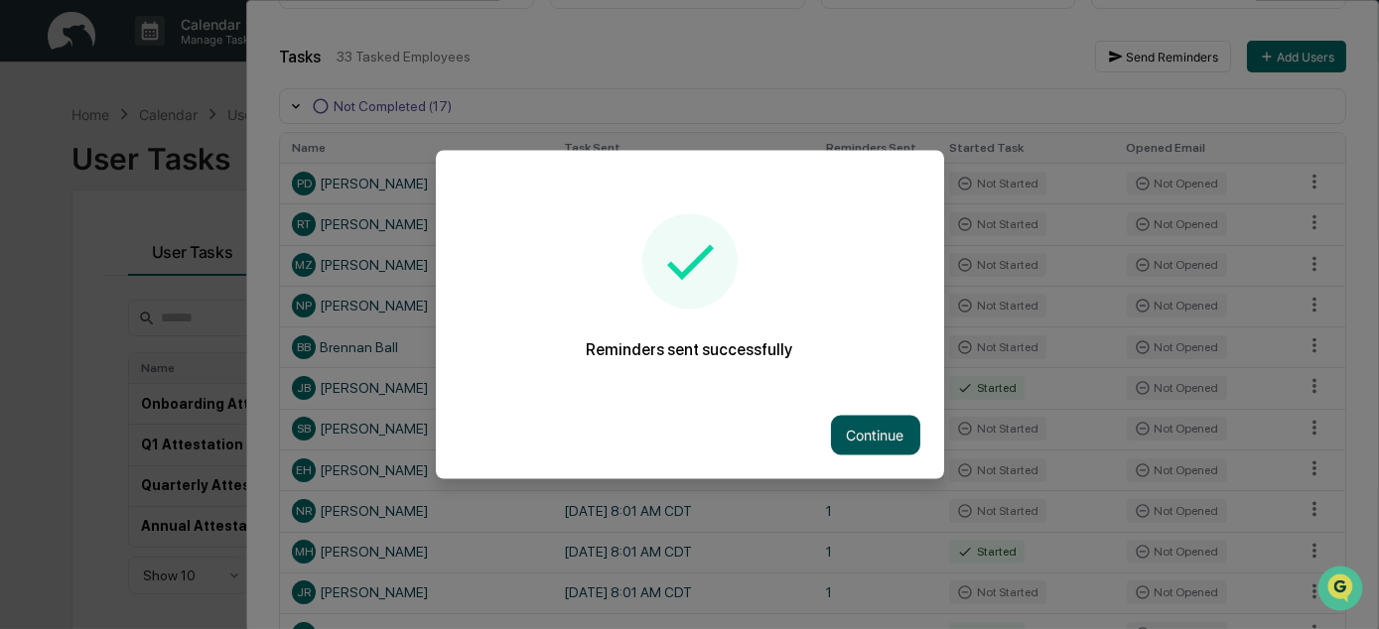
click at [849, 444] on button "Continue" at bounding box center [875, 436] width 89 height 40
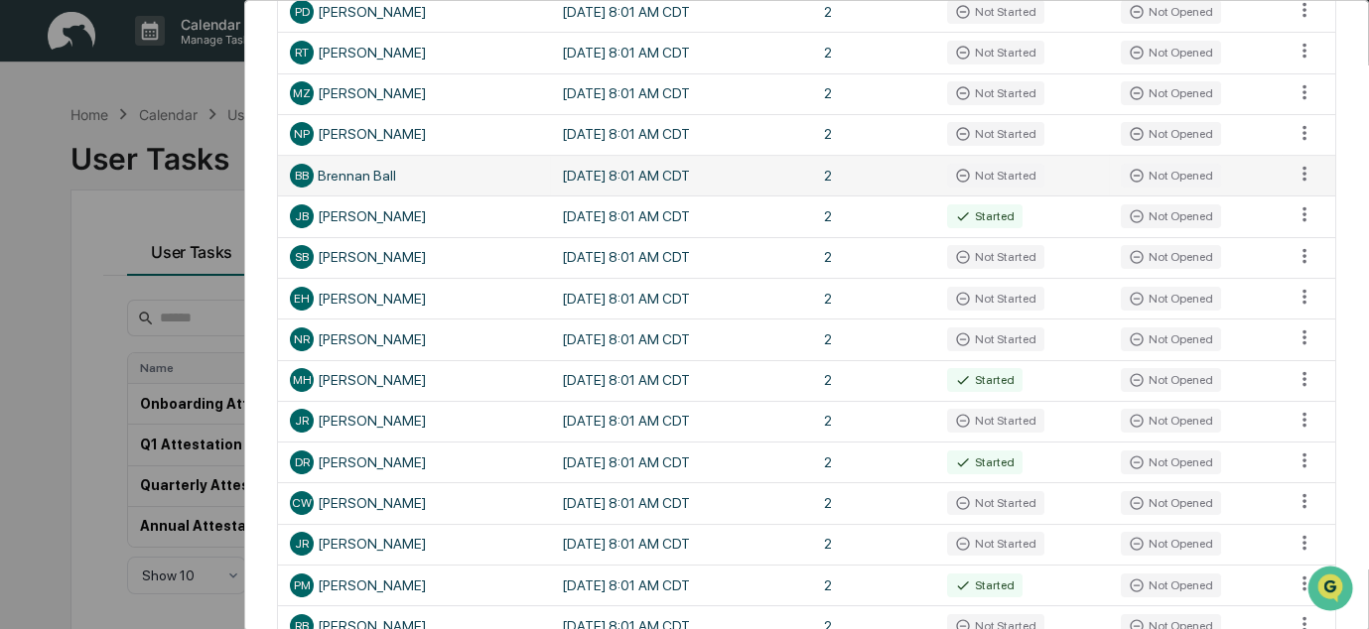
scroll to position [0, 0]
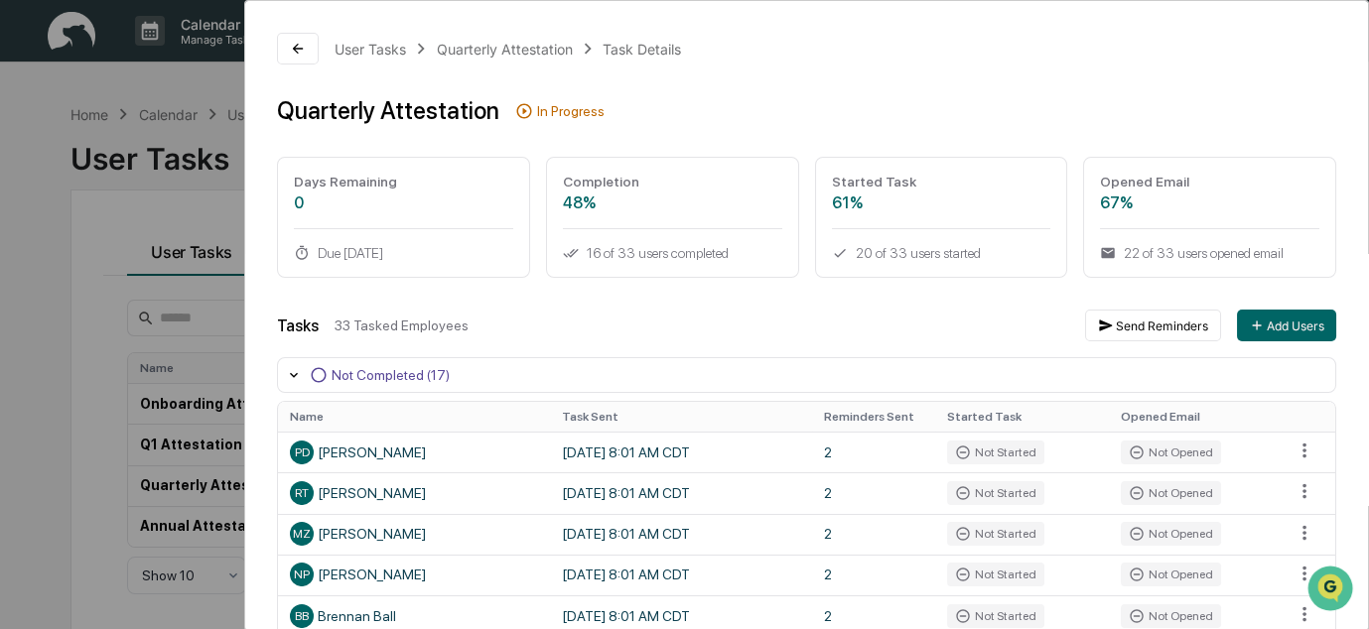
click at [27, 192] on div "User Tasks Quarterly Attestation Task Details Quarterly Attestation In Progress…" at bounding box center [684, 314] width 1369 height 629
